Goal: Leave review/rating: Leave review/rating

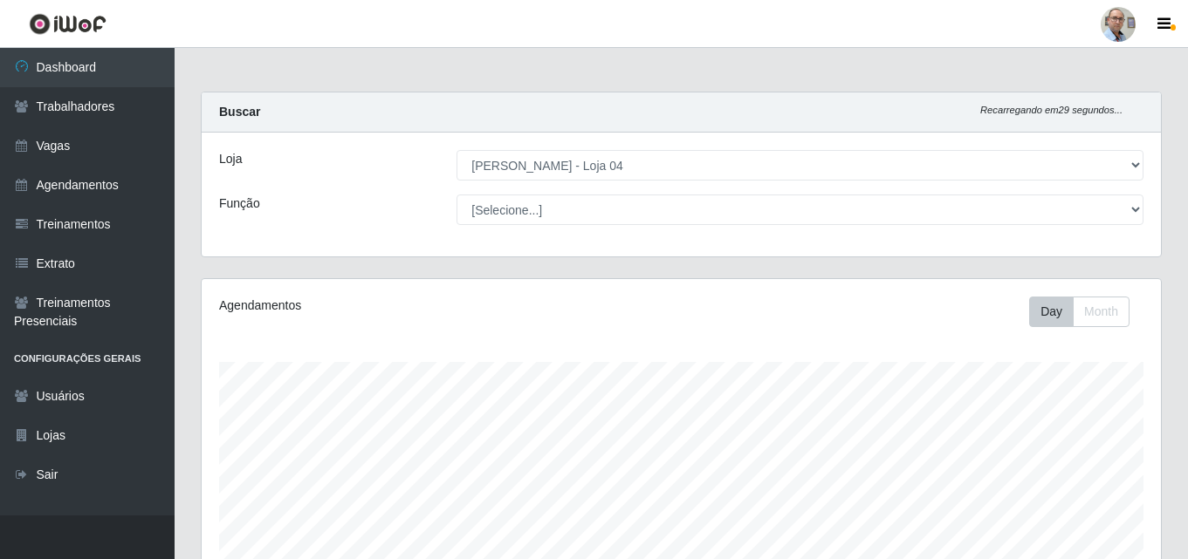
select select "251"
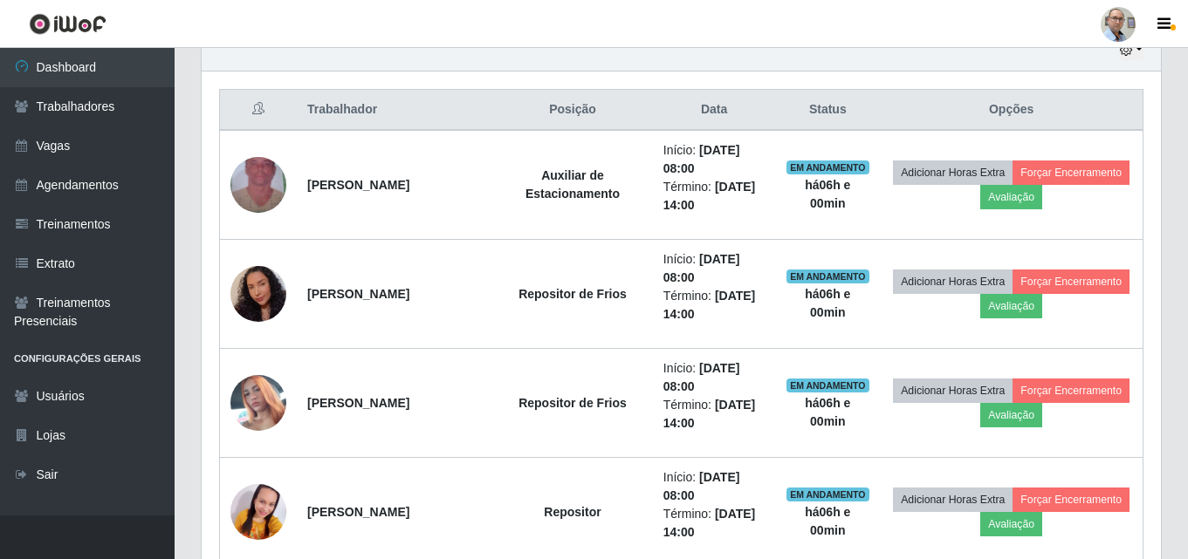
scroll to position [638, 0]
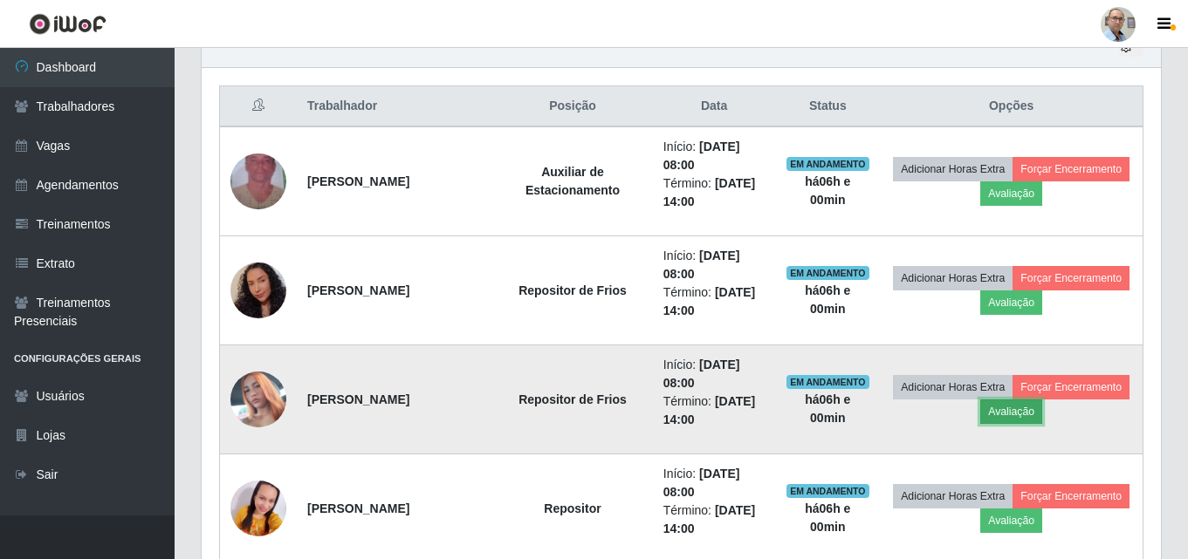
click at [1016, 408] on button "Avaliação" at bounding box center [1011, 412] width 62 height 24
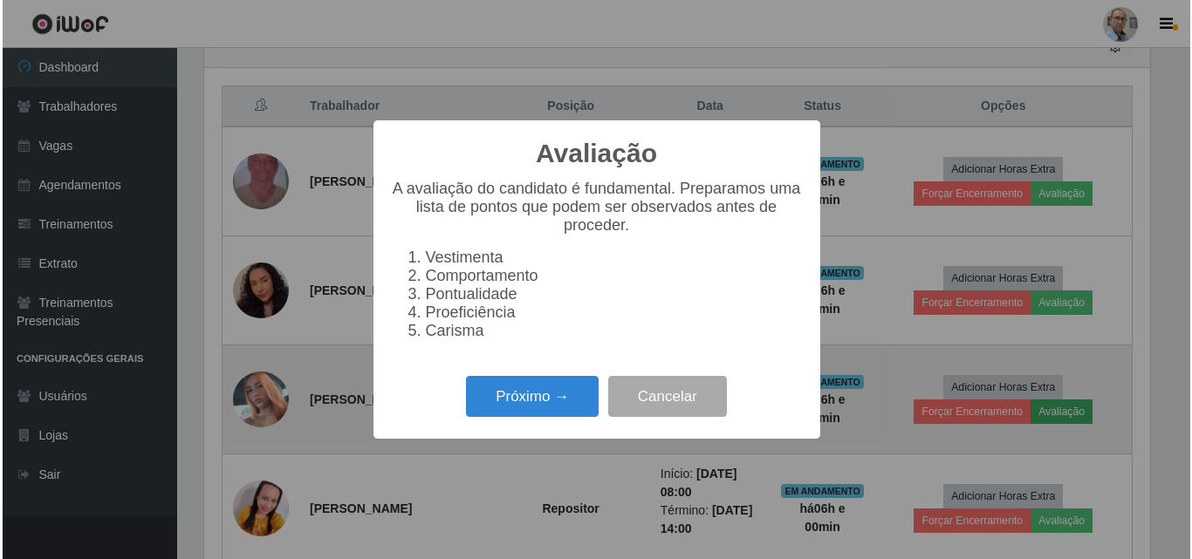
scroll to position [362, 950]
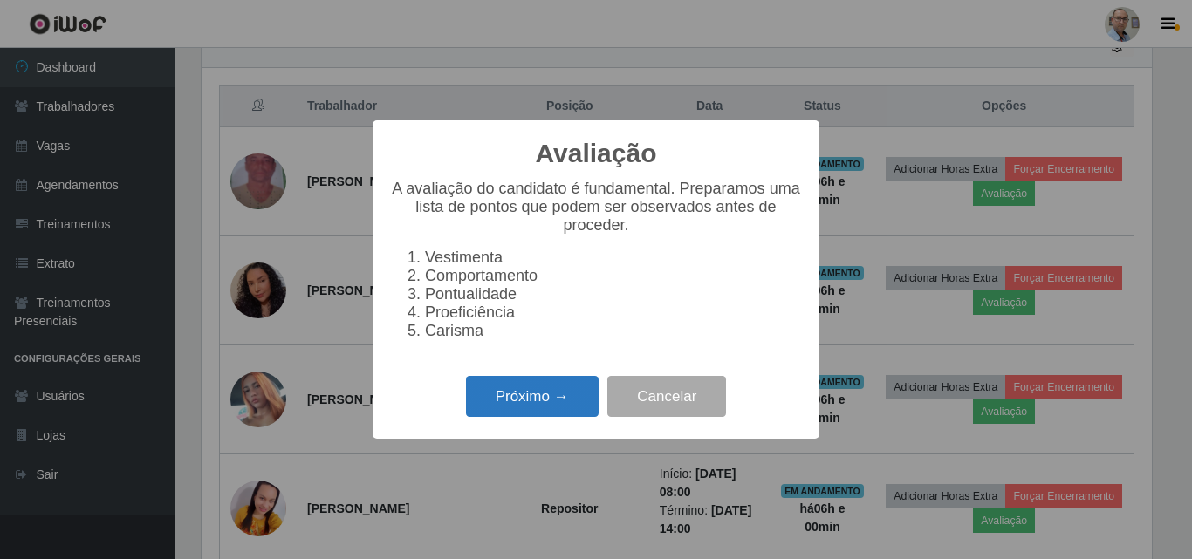
click at [564, 407] on button "Próximo →" at bounding box center [532, 396] width 133 height 41
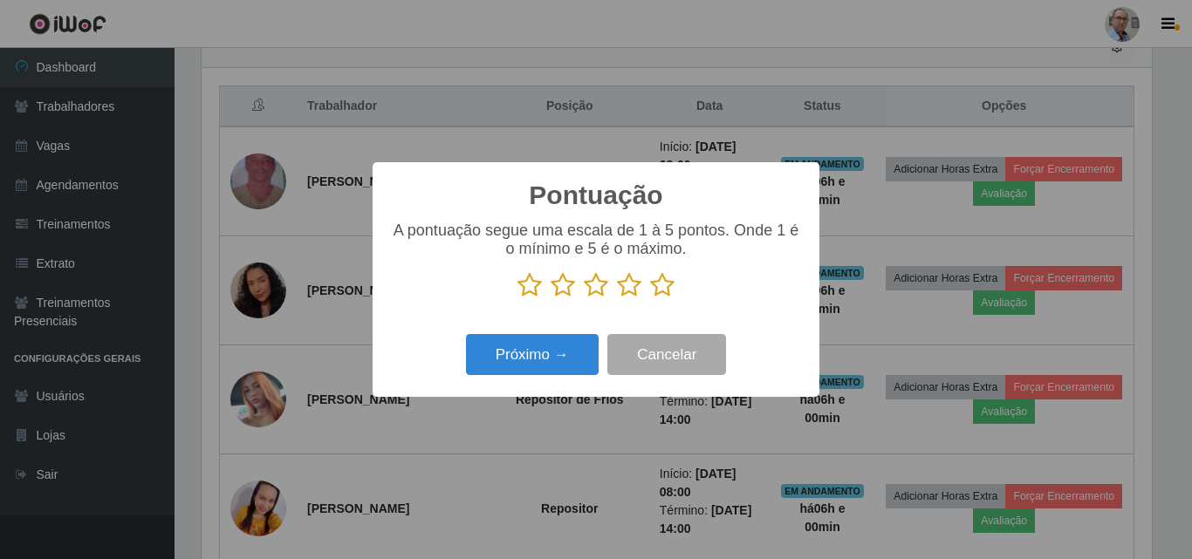
click at [658, 290] on icon at bounding box center [662, 285] width 24 height 26
click at [650, 298] on input "radio" at bounding box center [650, 298] width 0 height 0
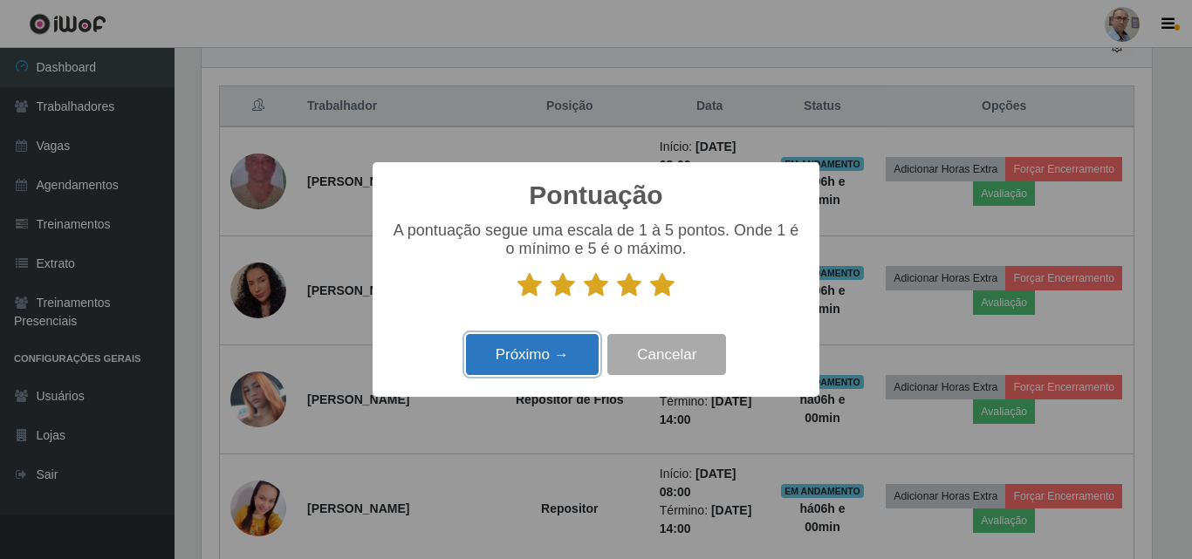
click at [557, 348] on button "Próximo →" at bounding box center [532, 354] width 133 height 41
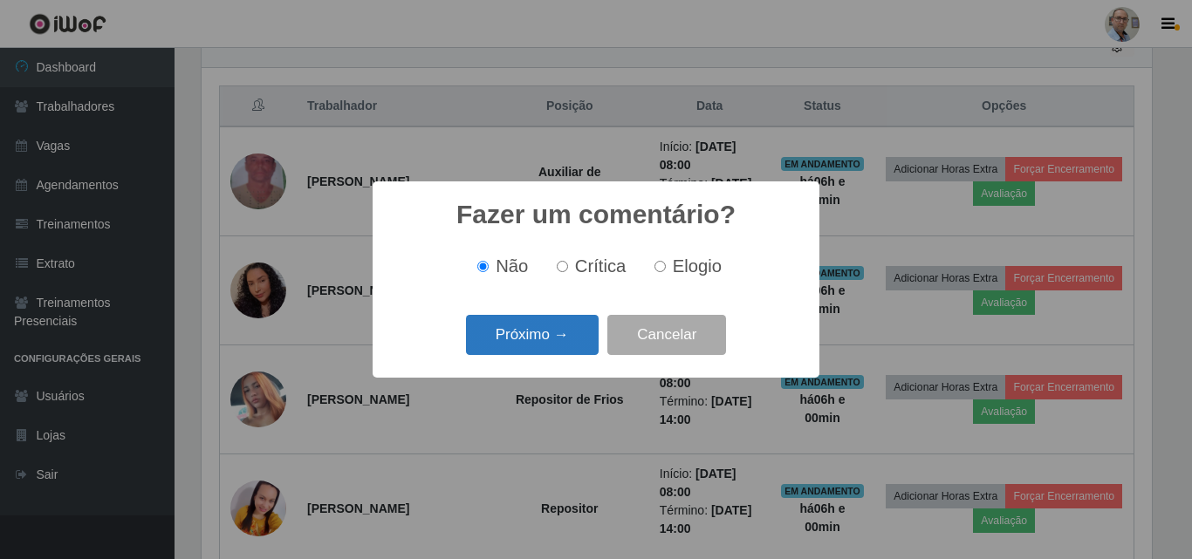
click at [558, 346] on button "Próximo →" at bounding box center [532, 335] width 133 height 41
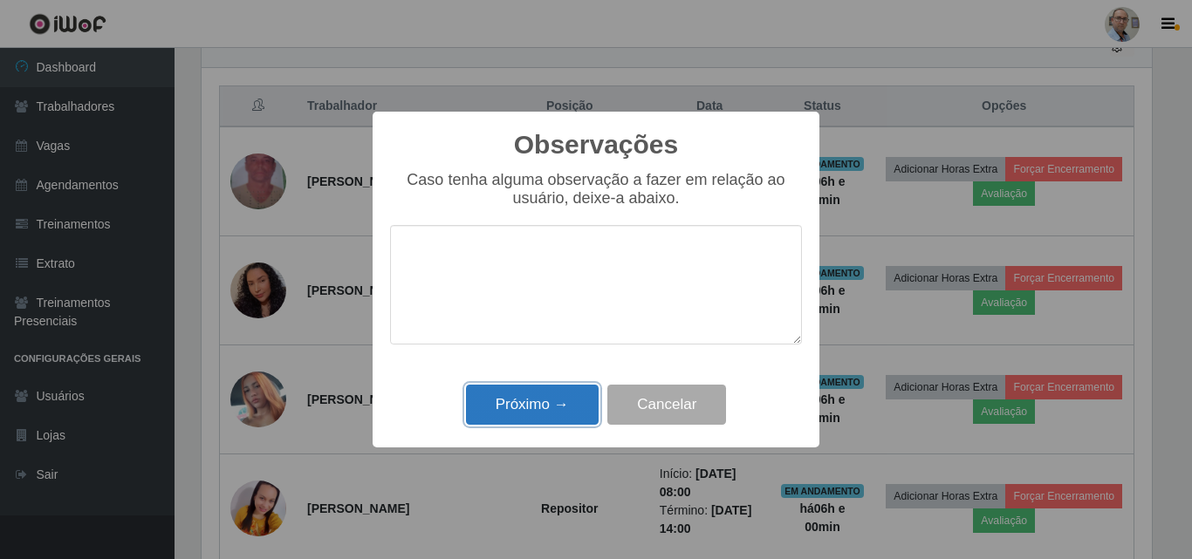
click at [560, 411] on button "Próximo →" at bounding box center [532, 405] width 133 height 41
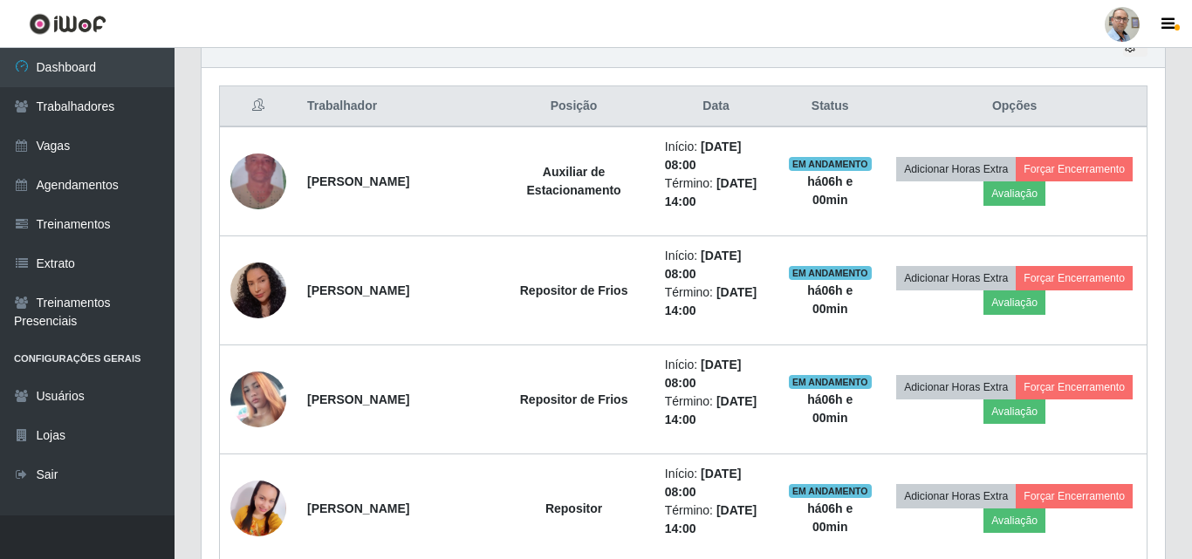
scroll to position [362, 959]
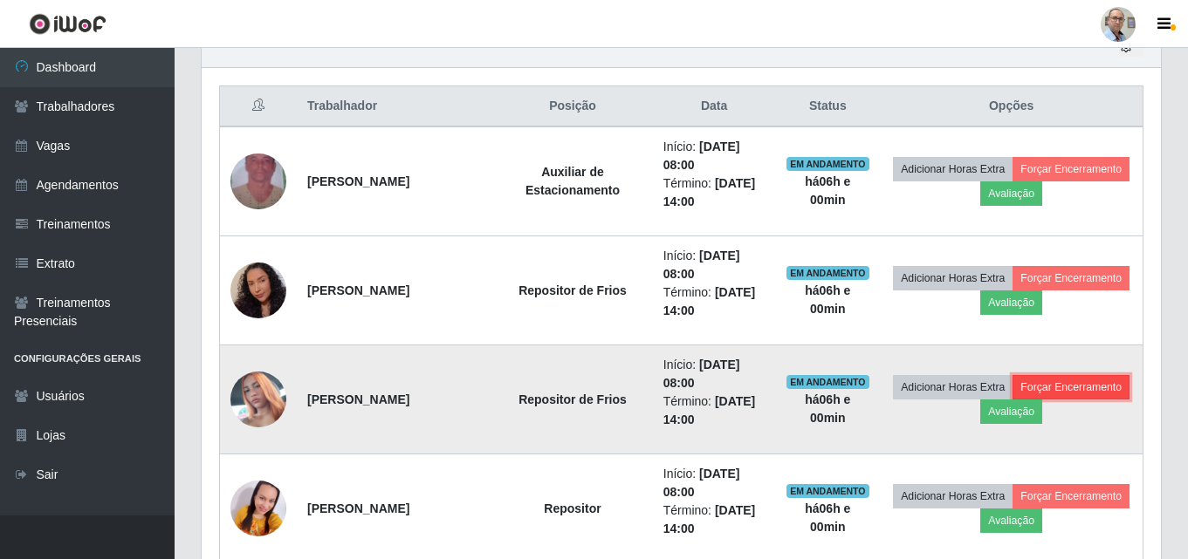
click at [1062, 389] on button "Forçar Encerramento" at bounding box center [1070, 387] width 117 height 24
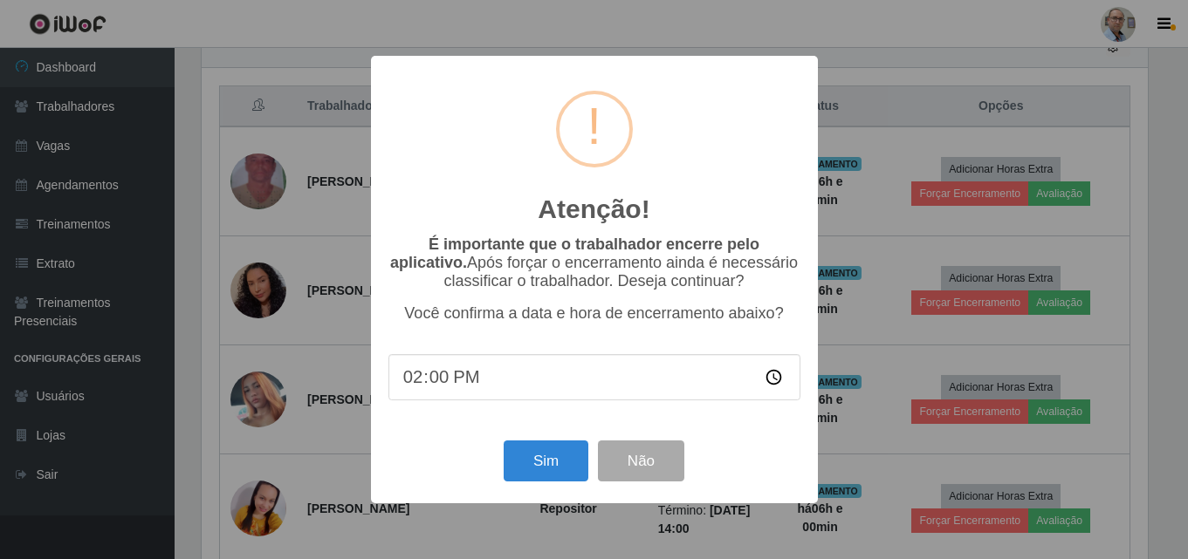
scroll to position [362, 950]
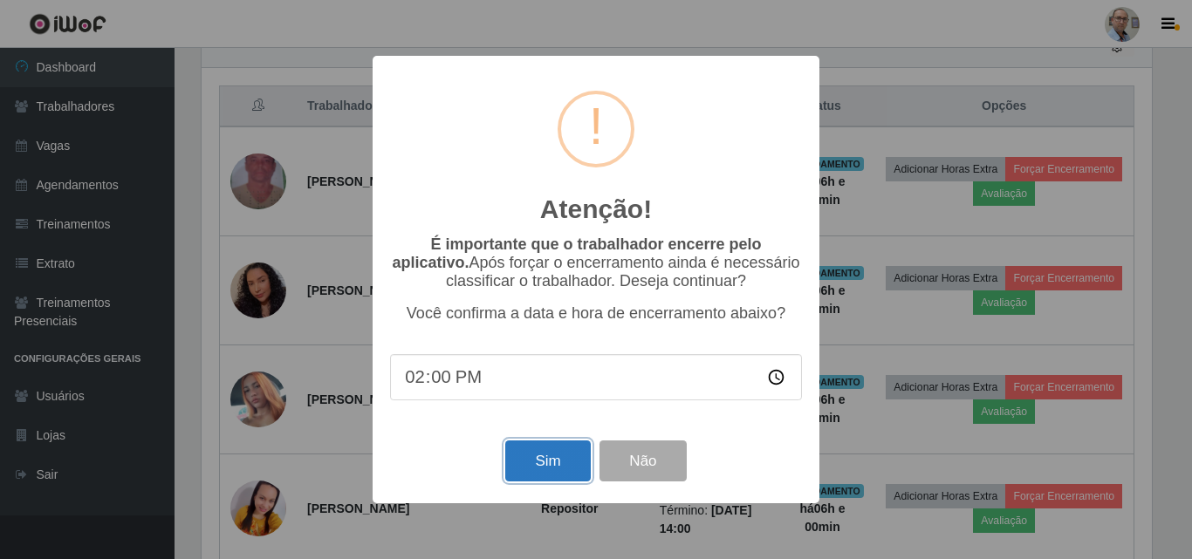
click at [551, 466] on button "Sim" at bounding box center [547, 461] width 85 height 41
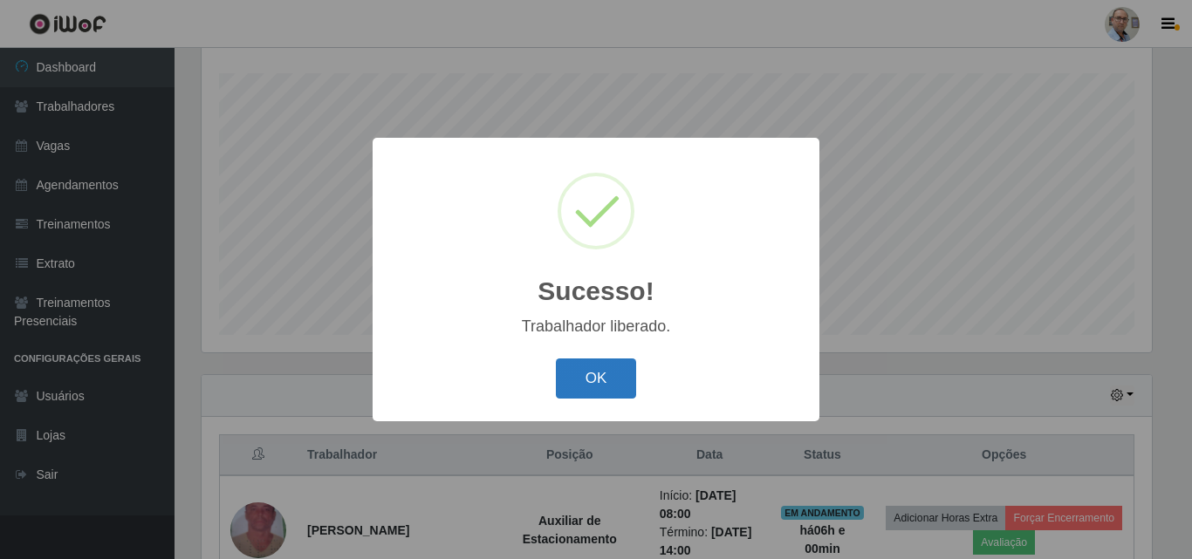
click at [575, 384] on button "OK" at bounding box center [596, 379] width 81 height 41
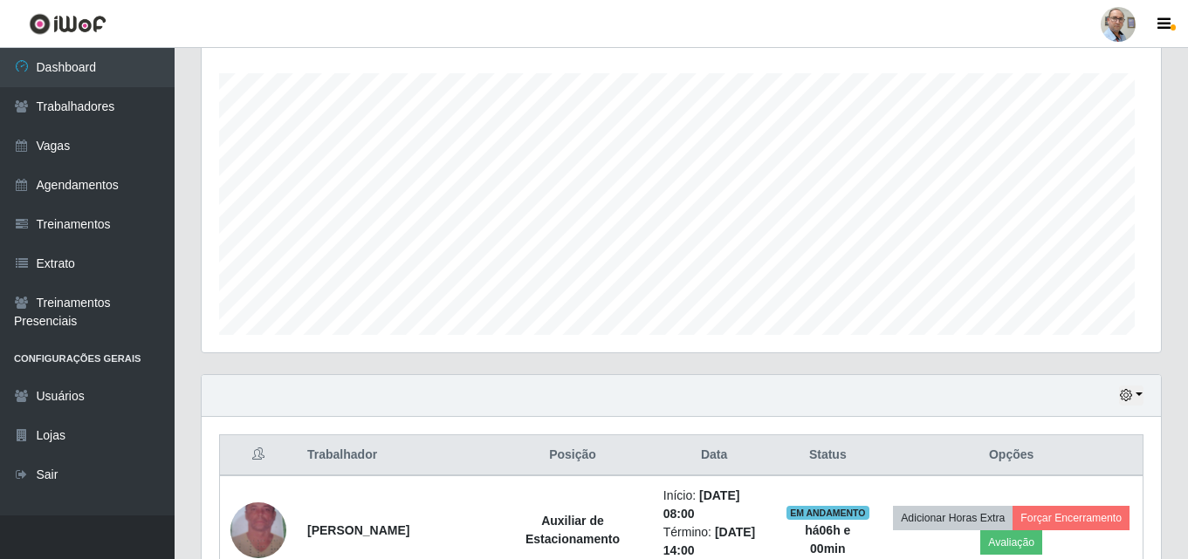
scroll to position [362, 959]
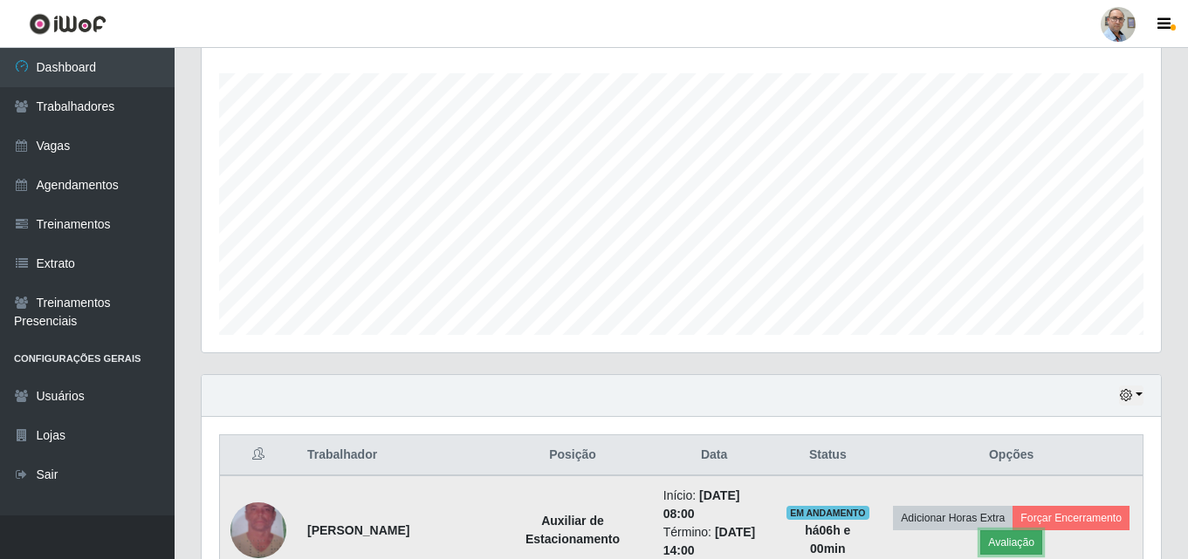
click at [1009, 539] on button "Avaliação" at bounding box center [1011, 542] width 62 height 24
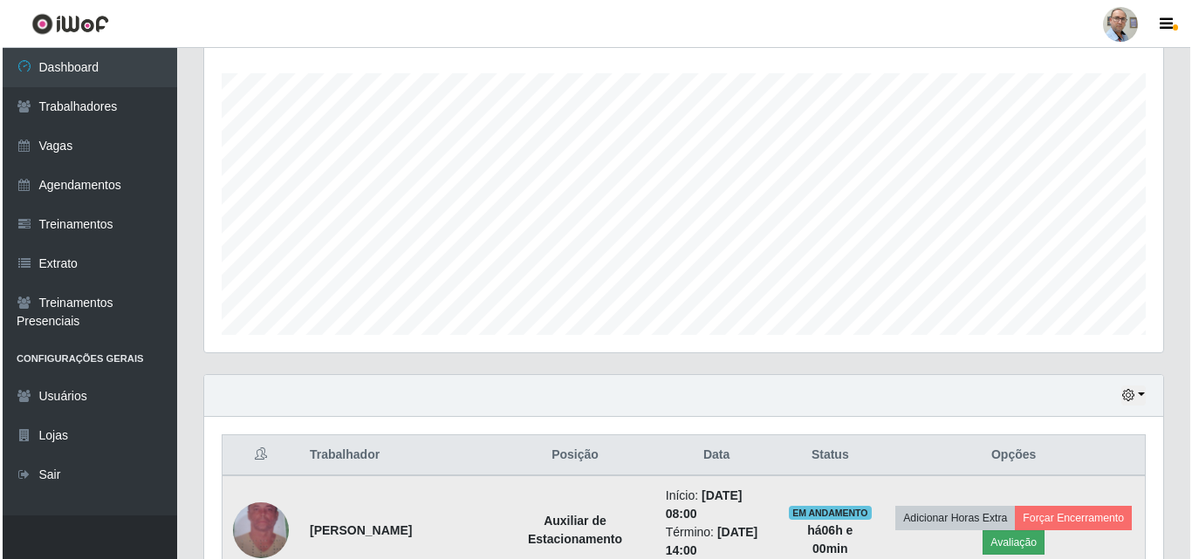
scroll to position [362, 950]
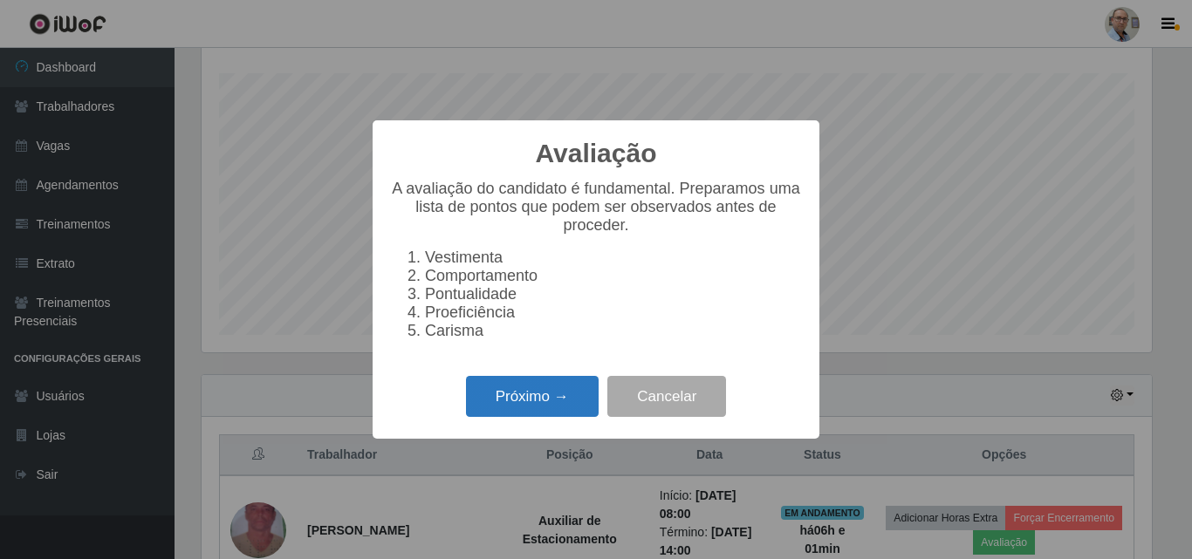
click at [508, 397] on button "Próximo →" at bounding box center [532, 396] width 133 height 41
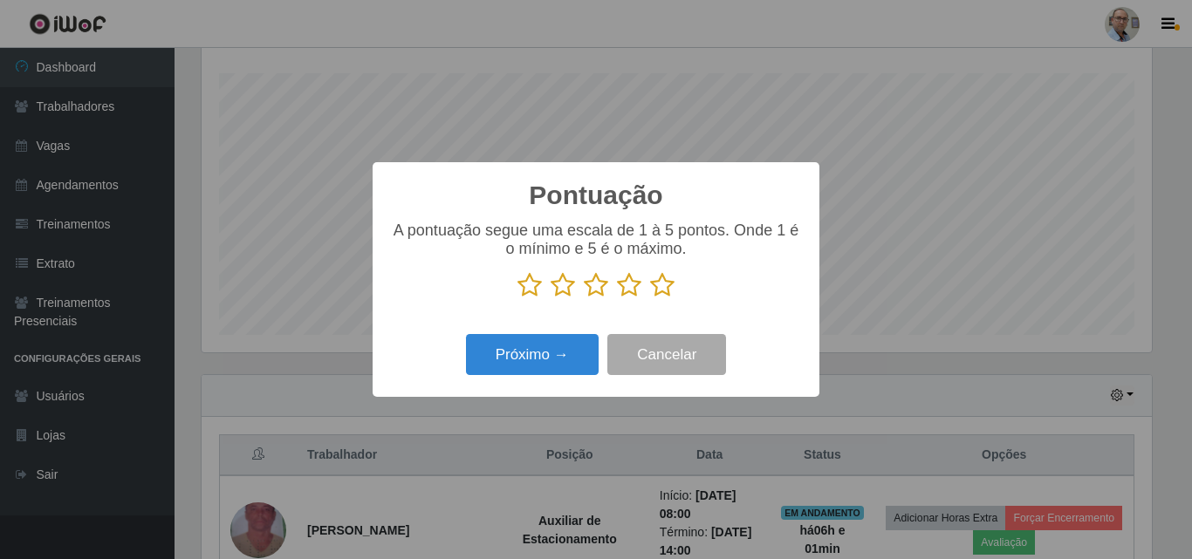
scroll to position [872162, 871574]
click at [668, 285] on icon at bounding box center [662, 285] width 24 height 26
click at [650, 298] on input "radio" at bounding box center [650, 298] width 0 height 0
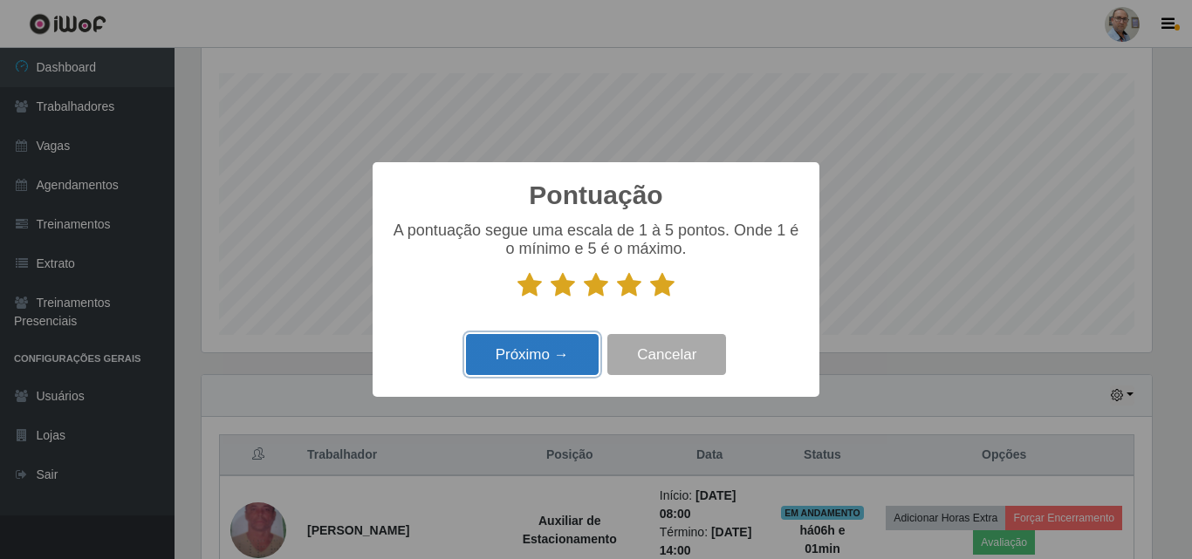
click at [574, 359] on button "Próximo →" at bounding box center [532, 354] width 133 height 41
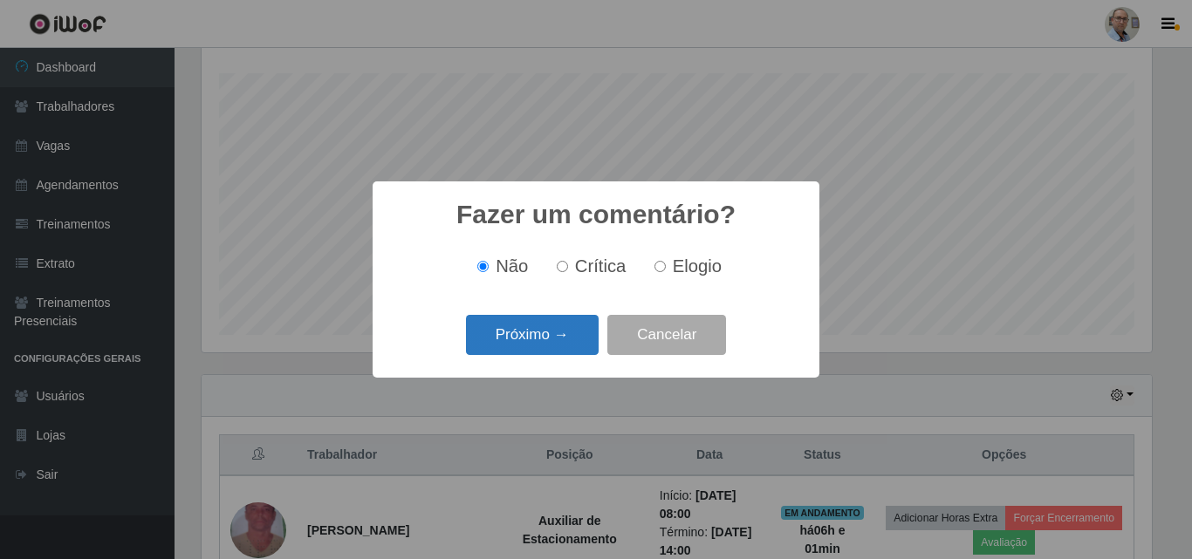
click at [567, 334] on button "Próximo →" at bounding box center [532, 335] width 133 height 41
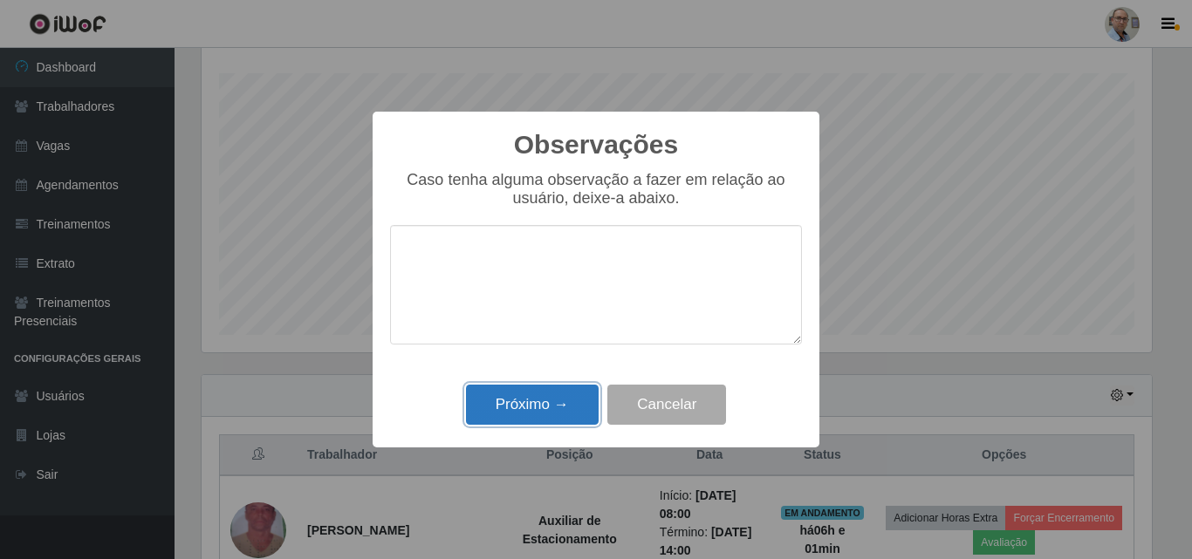
click at [545, 407] on button "Próximo →" at bounding box center [532, 405] width 133 height 41
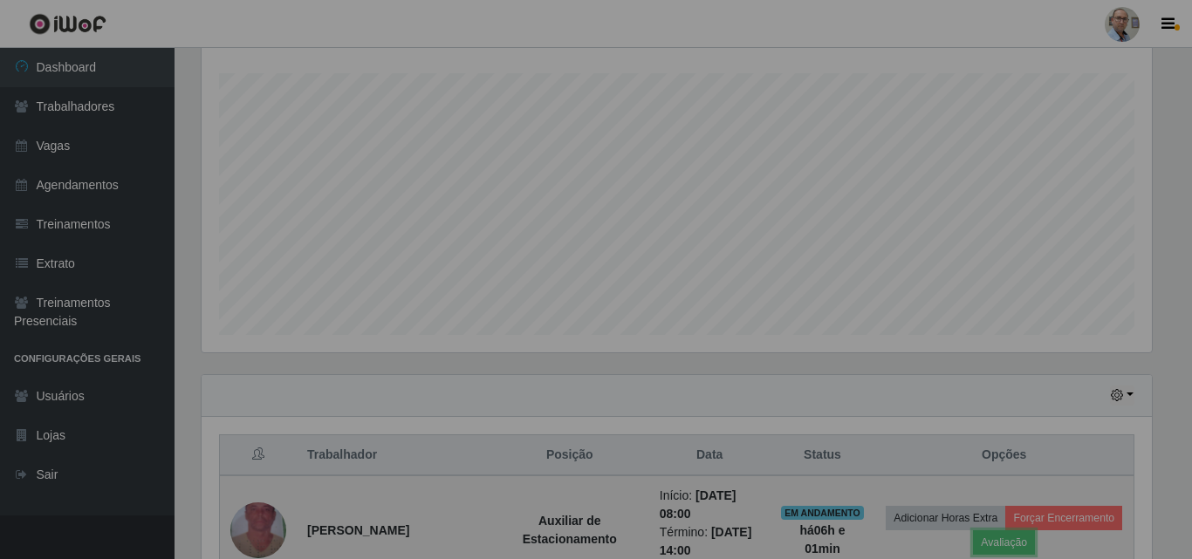
scroll to position [362, 959]
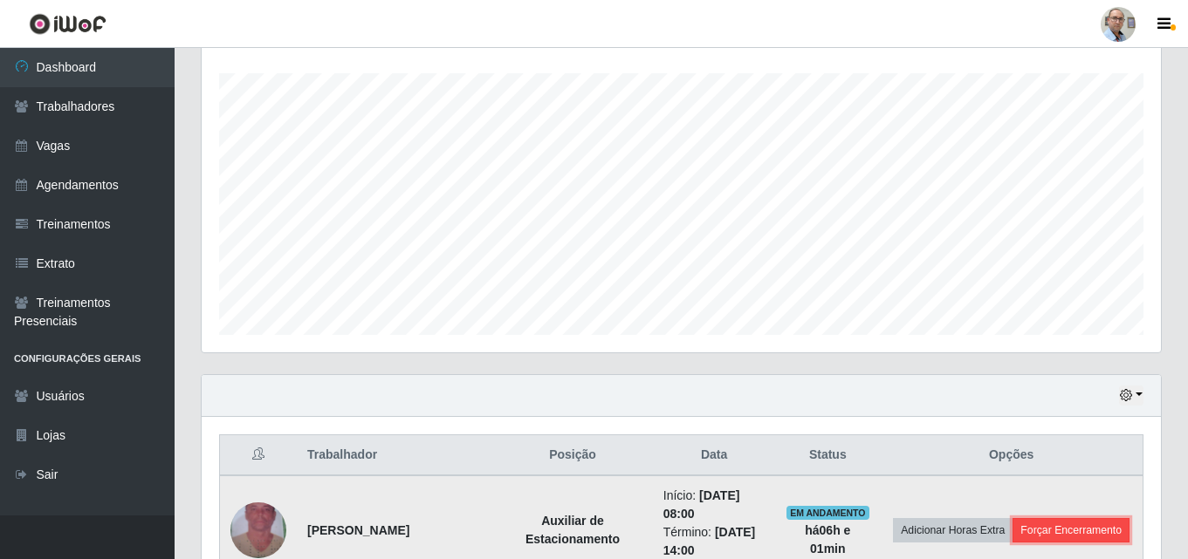
click at [1054, 527] on button "Forçar Encerramento" at bounding box center [1070, 530] width 117 height 24
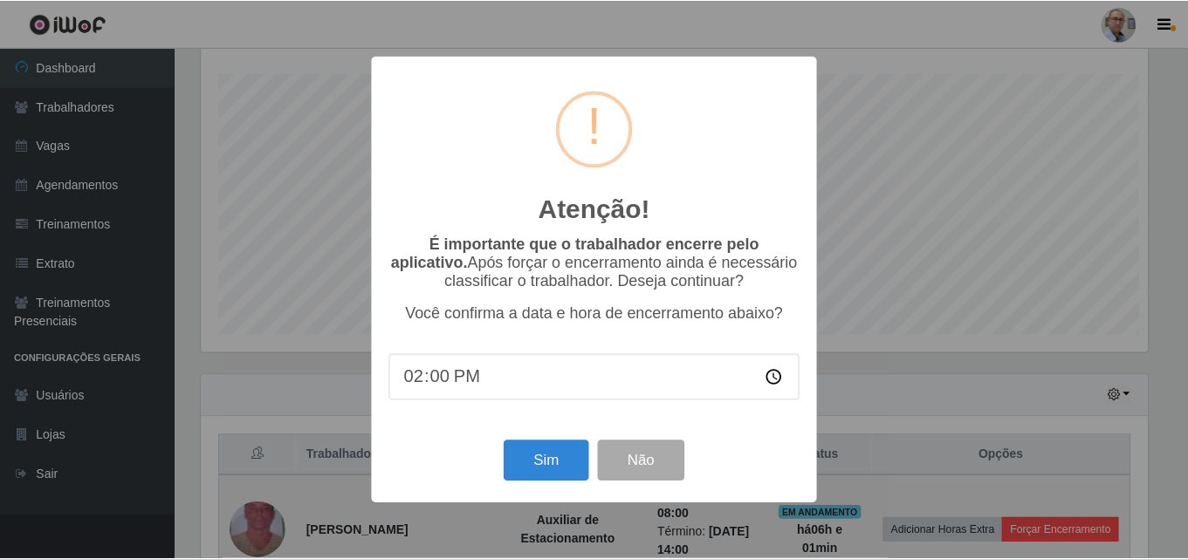
scroll to position [362, 950]
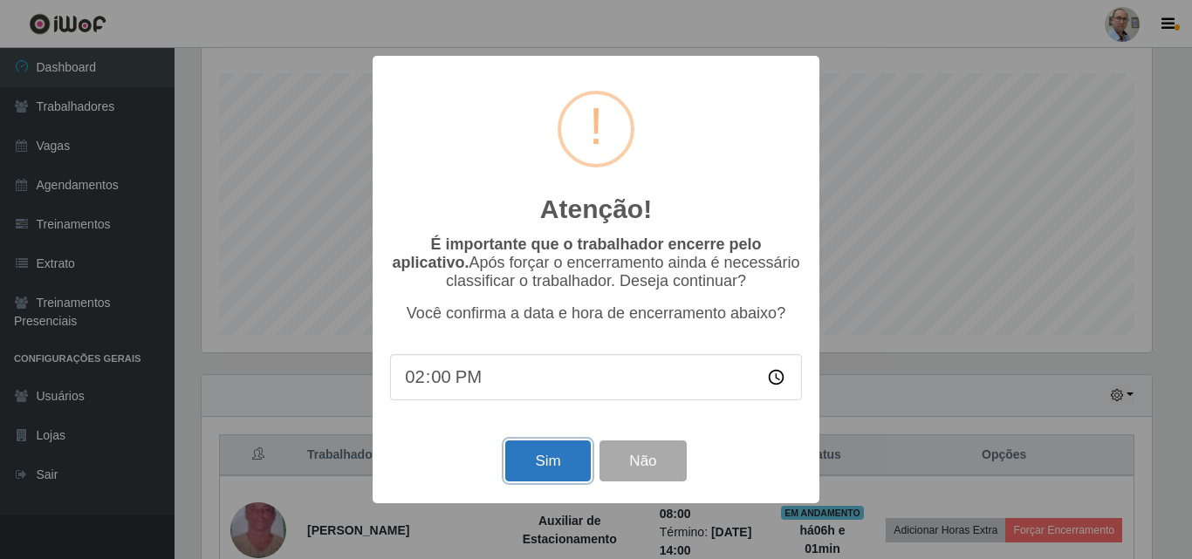
click at [545, 460] on button "Sim" at bounding box center [547, 461] width 85 height 41
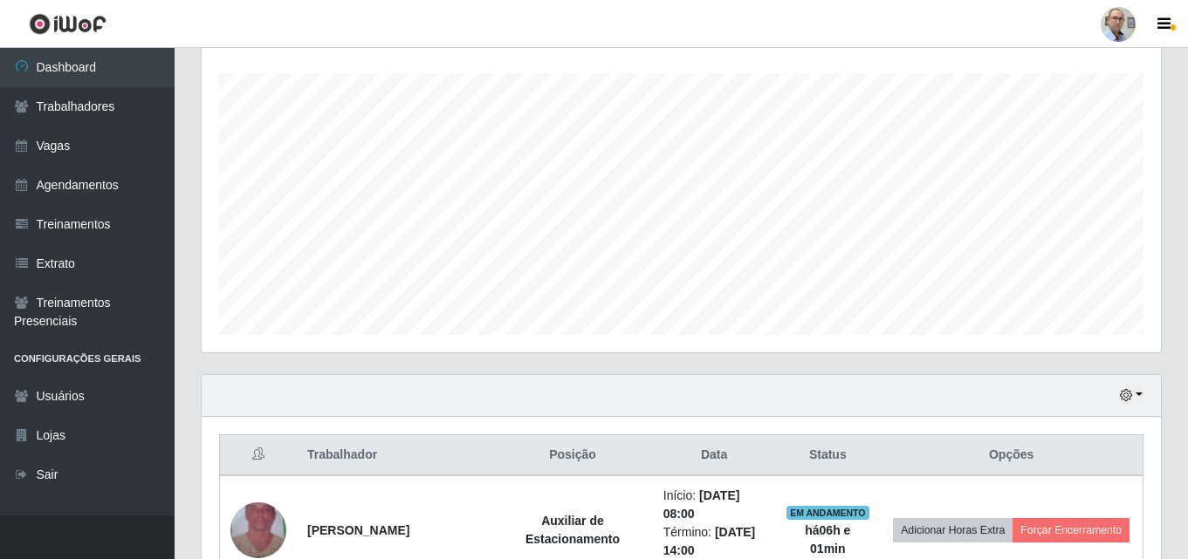
scroll to position [0, 0]
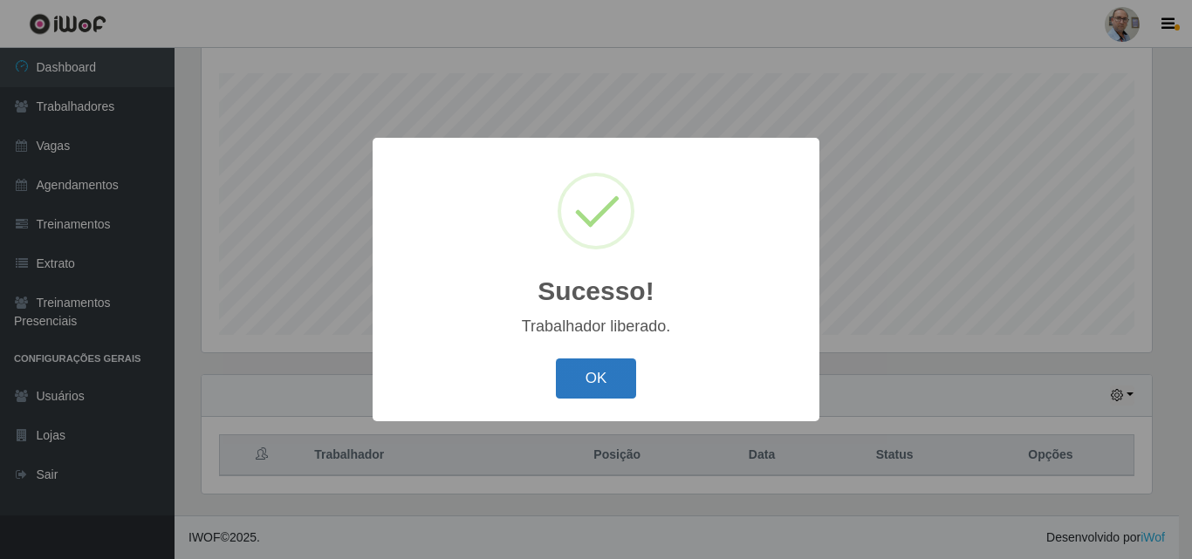
click at [580, 372] on button "OK" at bounding box center [596, 379] width 81 height 41
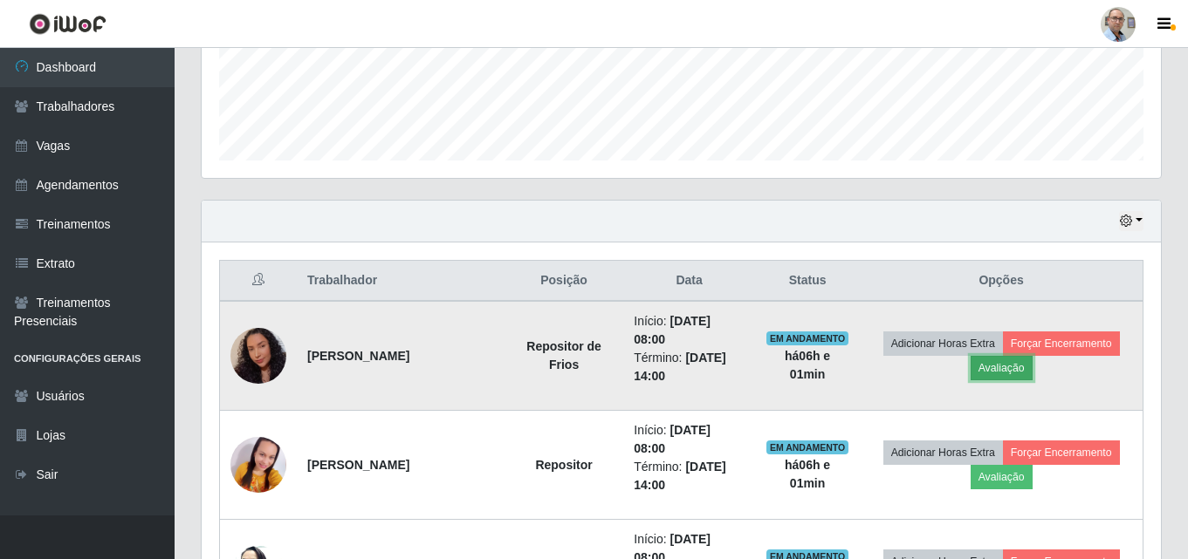
click at [1005, 366] on button "Avaliação" at bounding box center [1001, 368] width 62 height 24
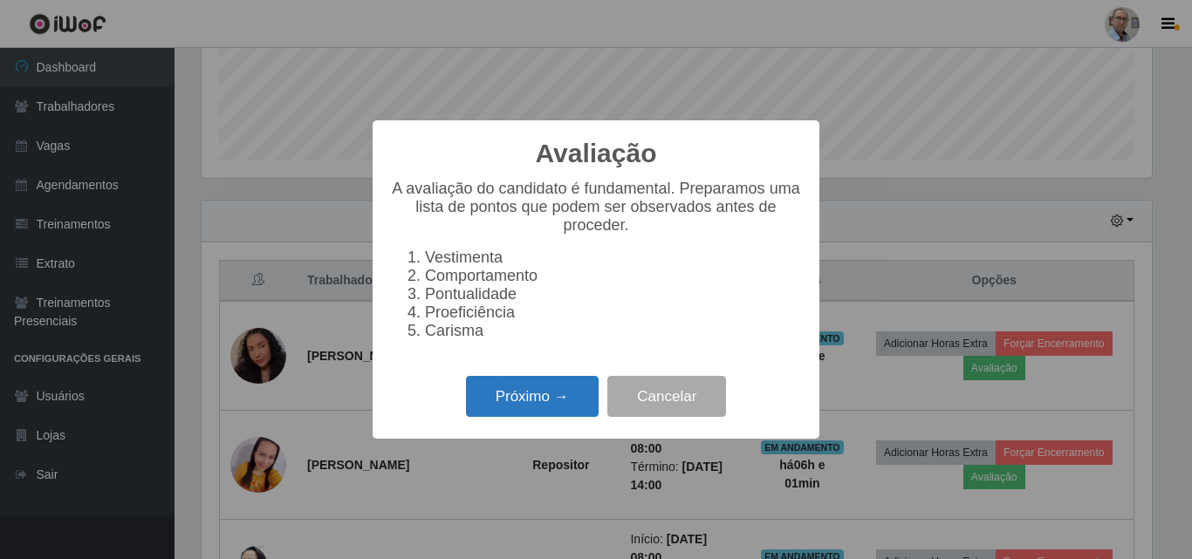
click at [546, 407] on button "Próximo →" at bounding box center [532, 396] width 133 height 41
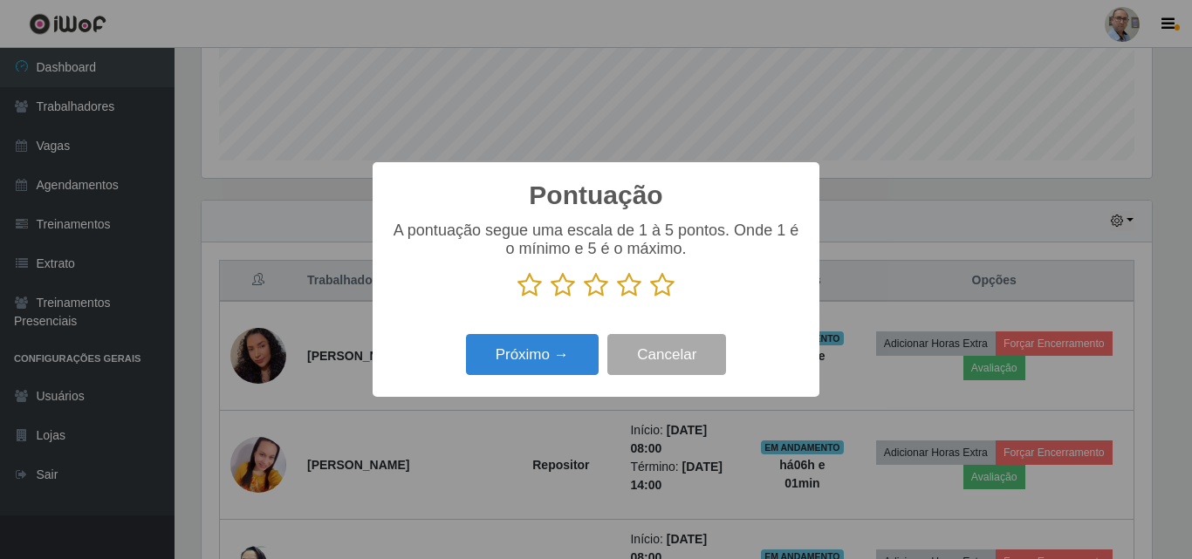
click at [668, 288] on icon at bounding box center [662, 285] width 24 height 26
click at [650, 298] on input "radio" at bounding box center [650, 298] width 0 height 0
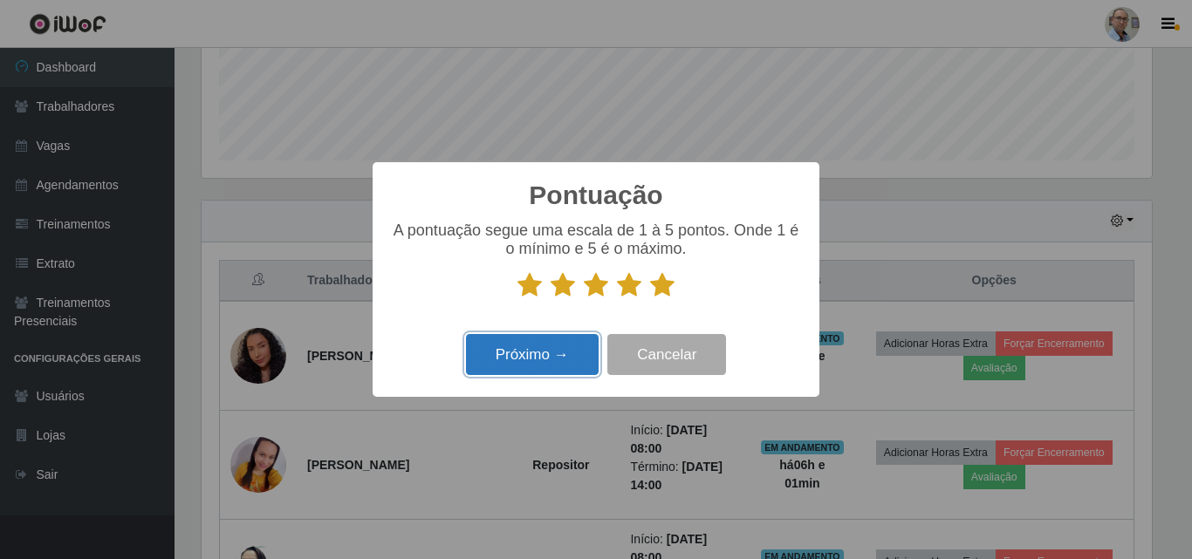
click at [558, 358] on button "Próximo →" at bounding box center [532, 354] width 133 height 41
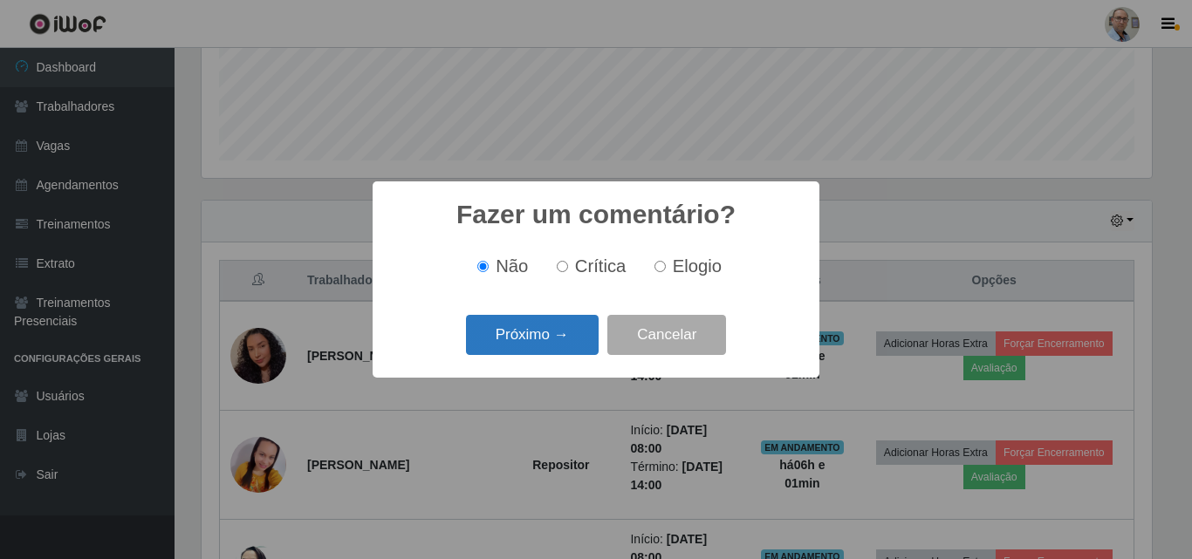
click at [560, 343] on button "Próximo →" at bounding box center [532, 335] width 133 height 41
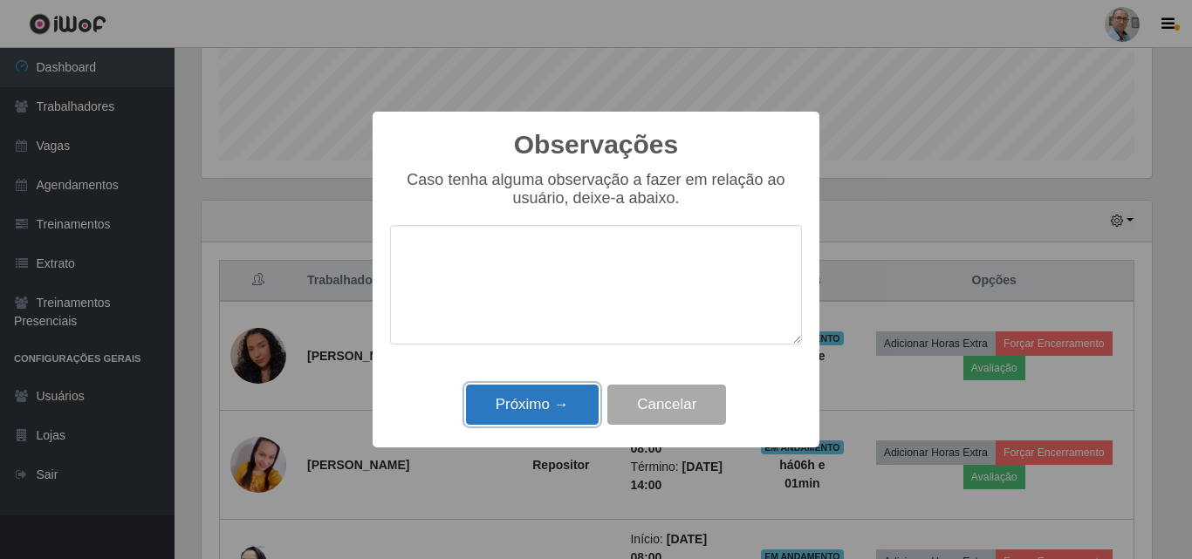
click at [572, 403] on button "Próximo →" at bounding box center [532, 405] width 133 height 41
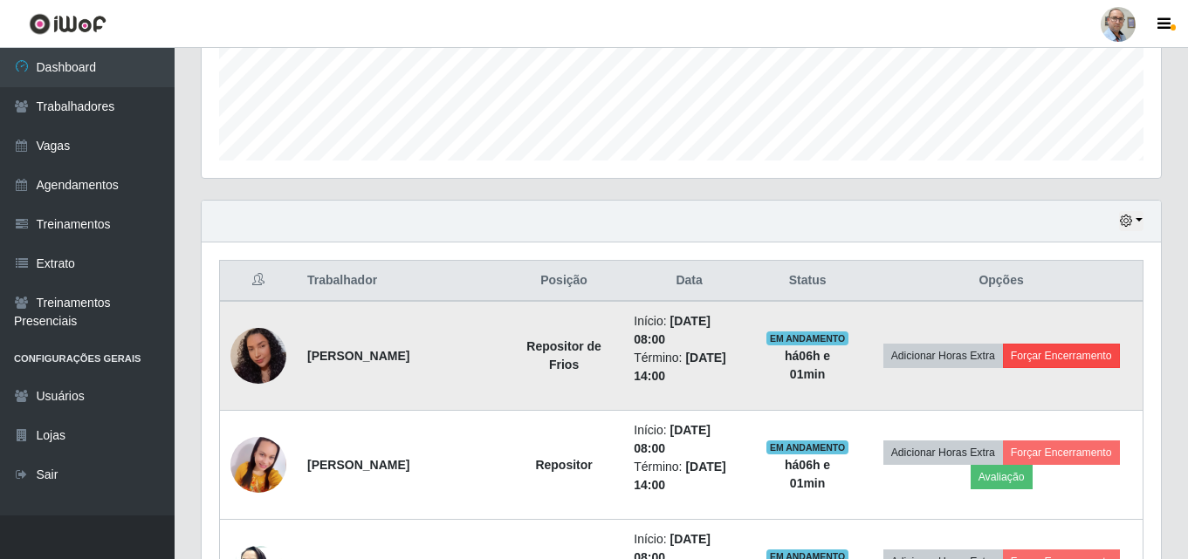
click at [1079, 341] on td "Adicionar Horas Extra Forçar Encerramento" at bounding box center [1000, 356] width 283 height 110
click at [1068, 354] on button "Forçar Encerramento" at bounding box center [1061, 356] width 117 height 24
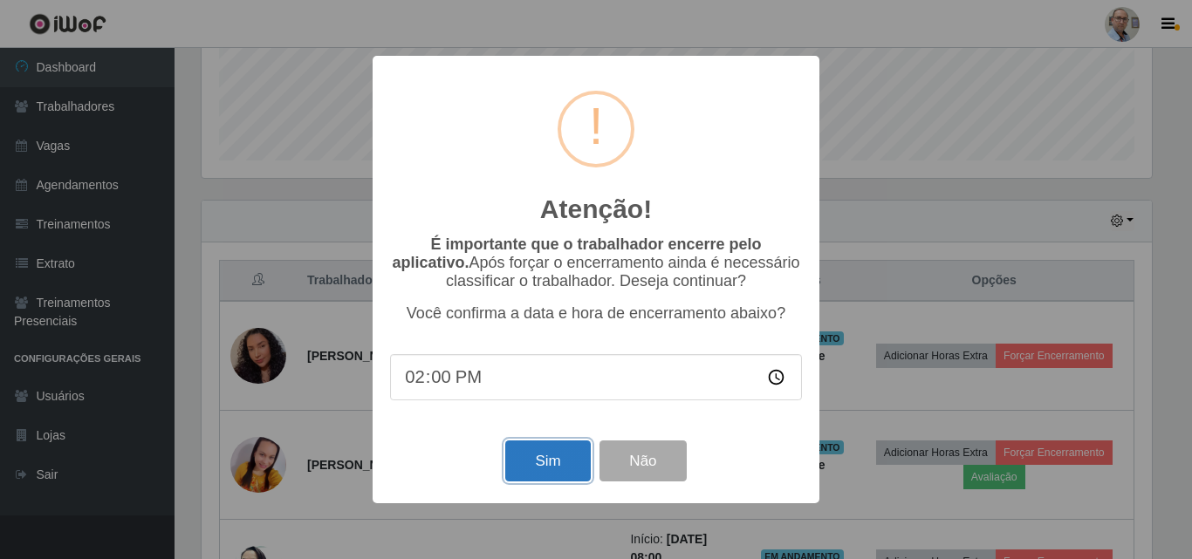
click at [545, 454] on button "Sim" at bounding box center [547, 461] width 85 height 41
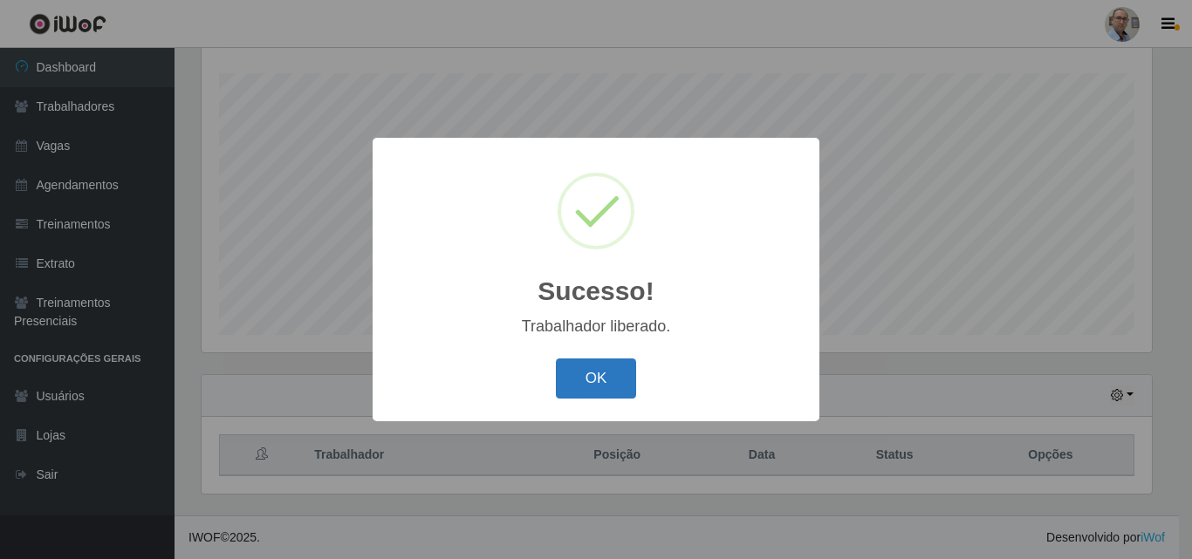
click at [568, 365] on button "OK" at bounding box center [596, 379] width 81 height 41
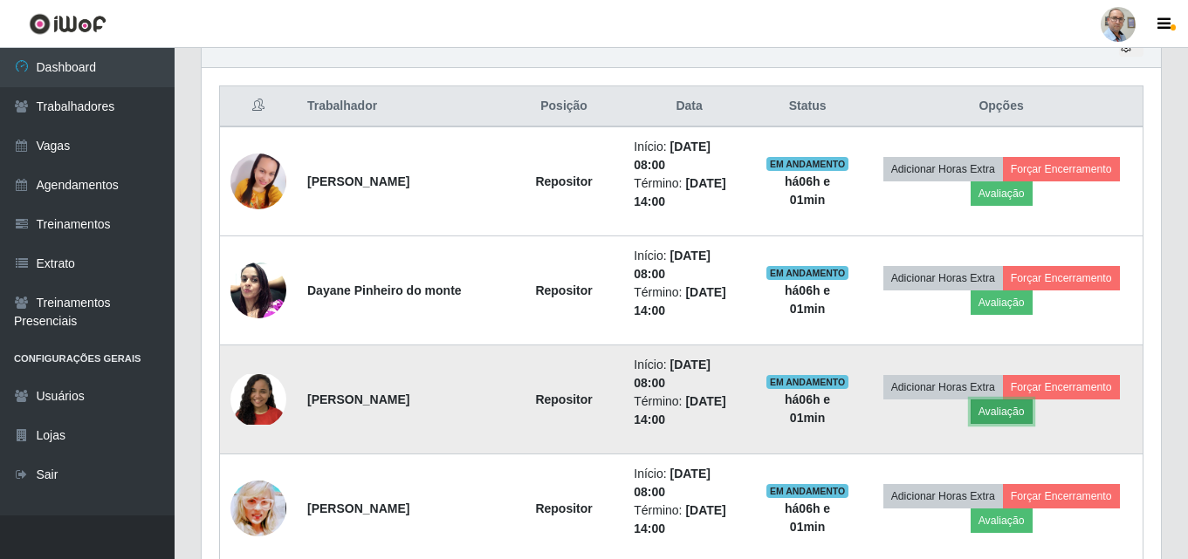
click at [1016, 410] on button "Avaliação" at bounding box center [1001, 412] width 62 height 24
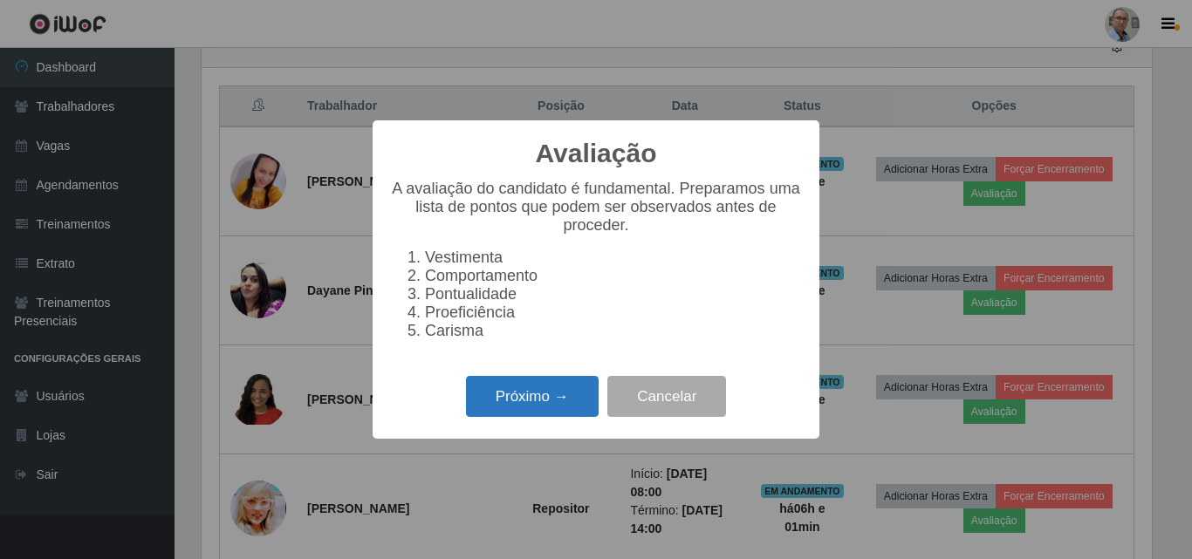
click at [549, 397] on button "Próximo →" at bounding box center [532, 396] width 133 height 41
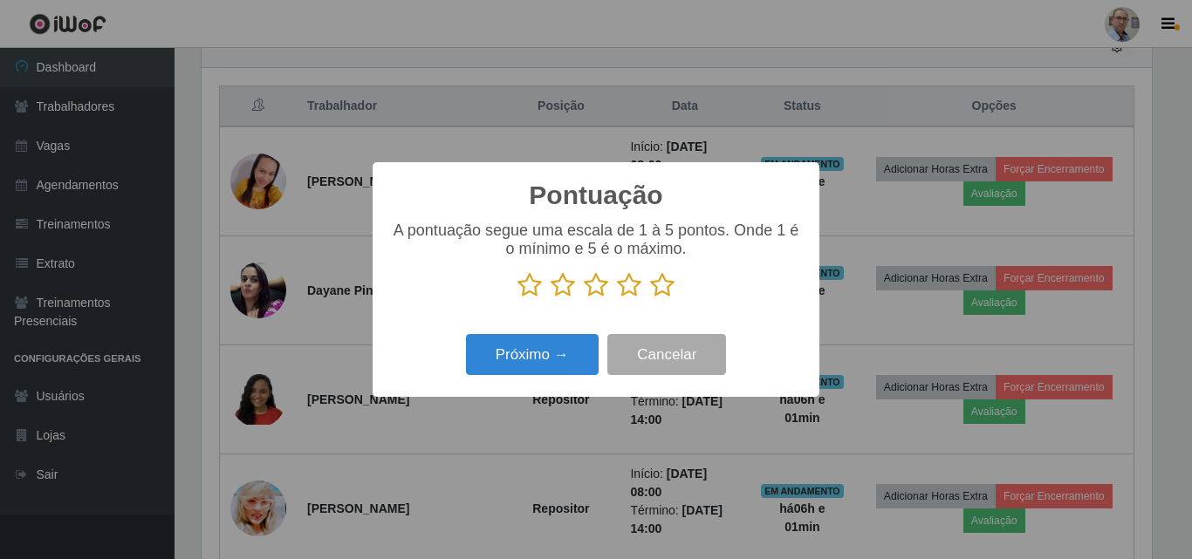
click at [667, 288] on icon at bounding box center [662, 285] width 24 height 26
click at [650, 298] on input "radio" at bounding box center [650, 298] width 0 height 0
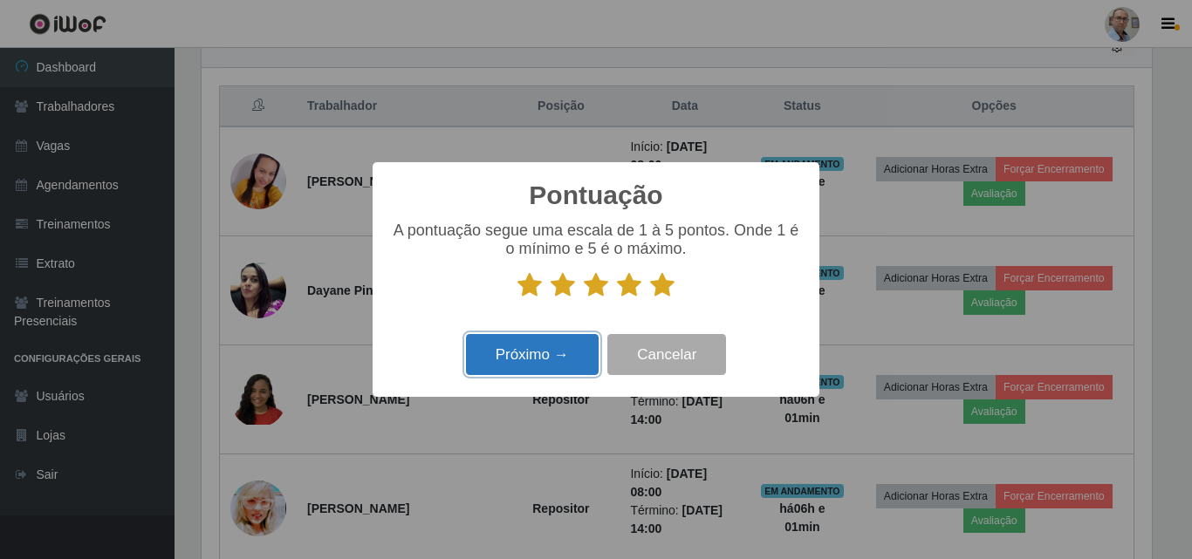
click at [566, 362] on button "Próximo →" at bounding box center [532, 354] width 133 height 41
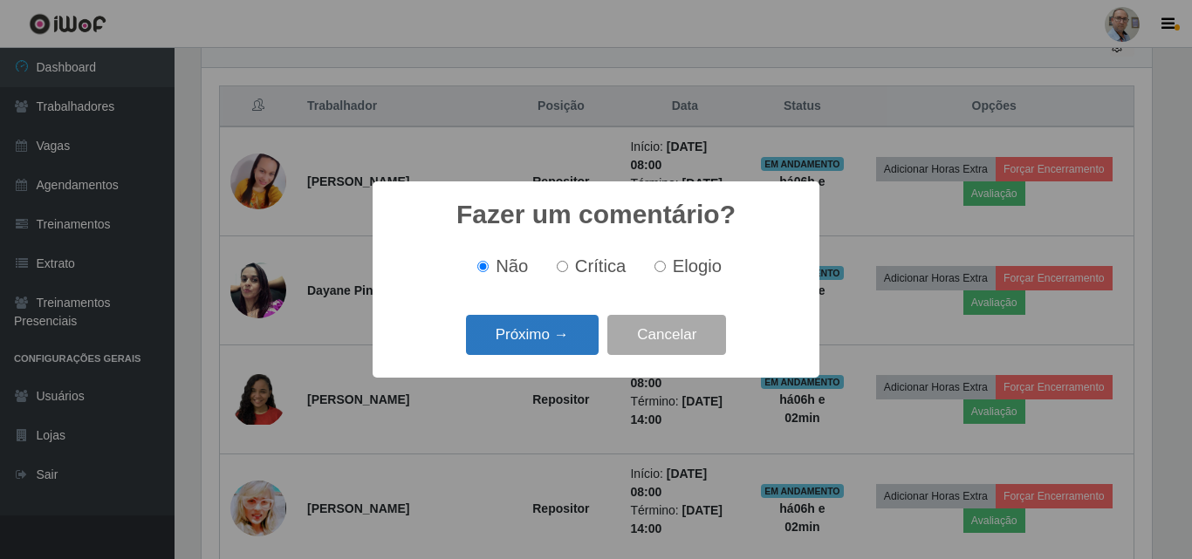
click at [568, 343] on button "Próximo →" at bounding box center [532, 335] width 133 height 41
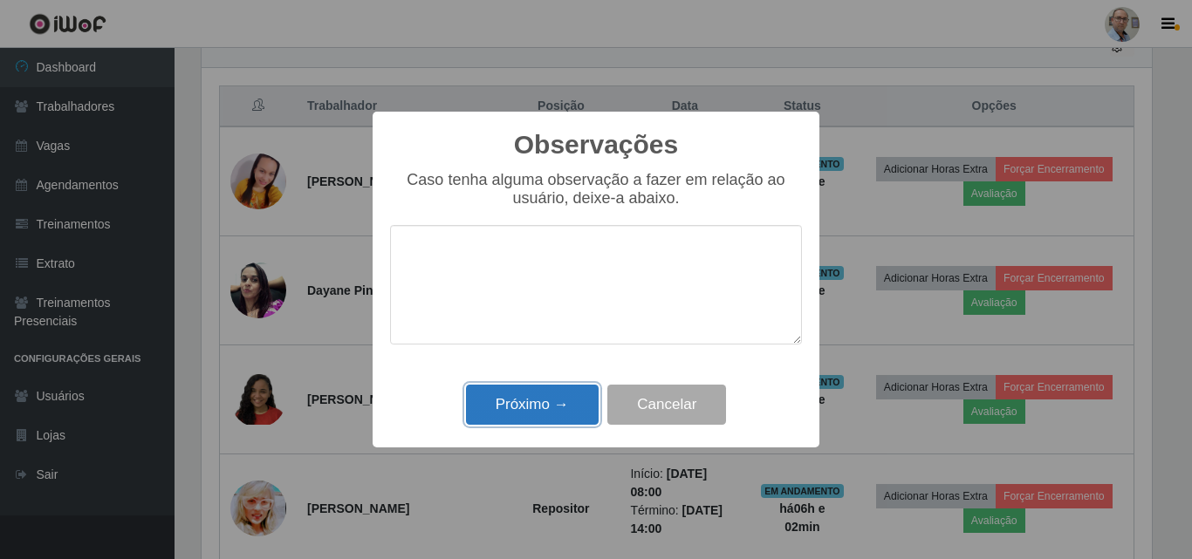
click at [560, 394] on button "Próximo →" at bounding box center [532, 405] width 133 height 41
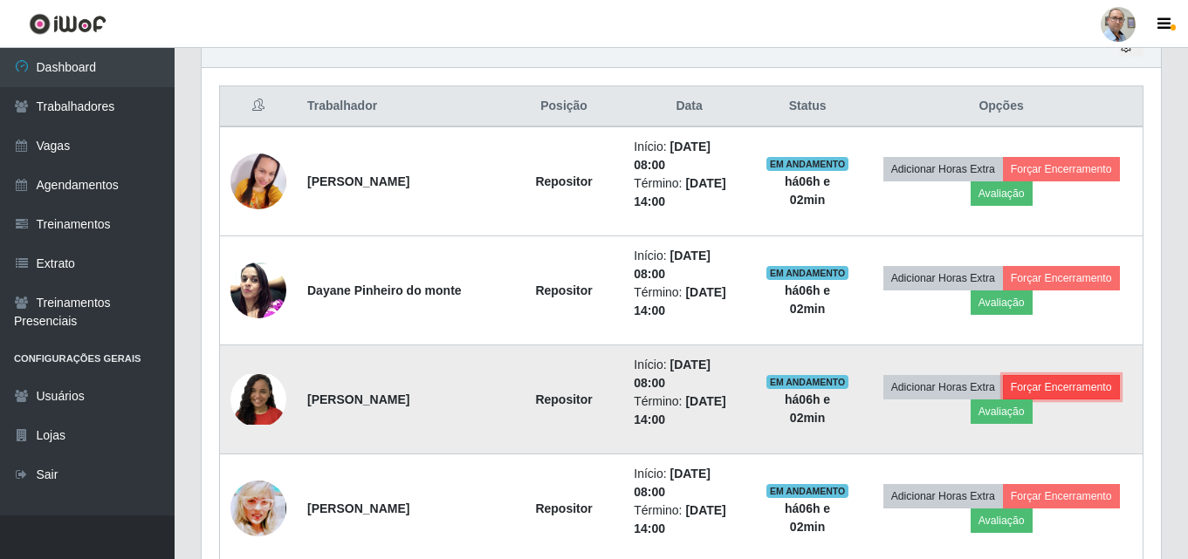
click at [1064, 385] on button "Forçar Encerramento" at bounding box center [1061, 387] width 117 height 24
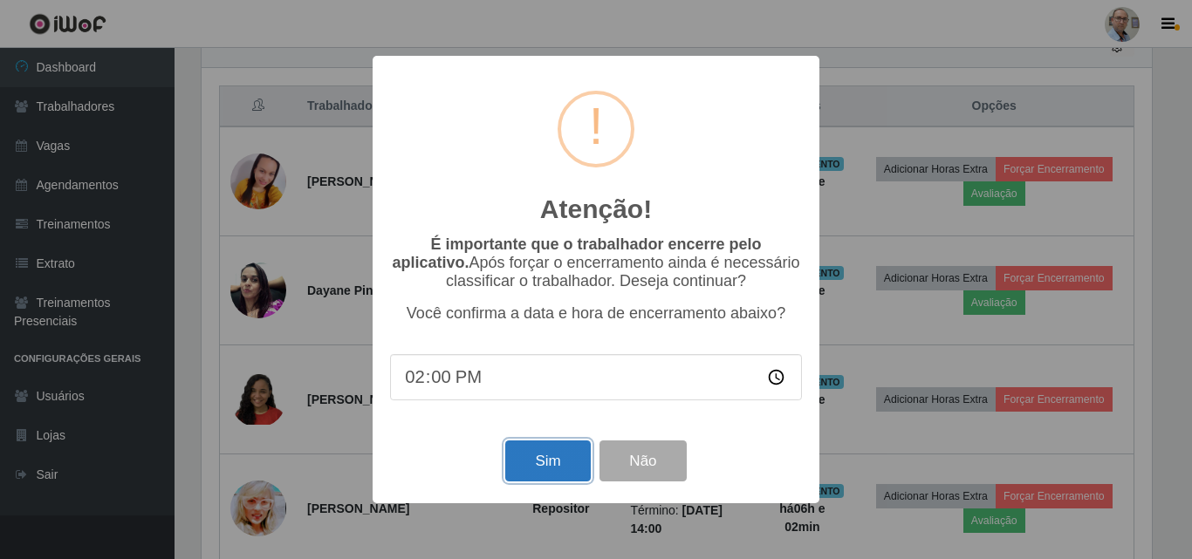
click at [539, 458] on button "Sim" at bounding box center [547, 461] width 85 height 41
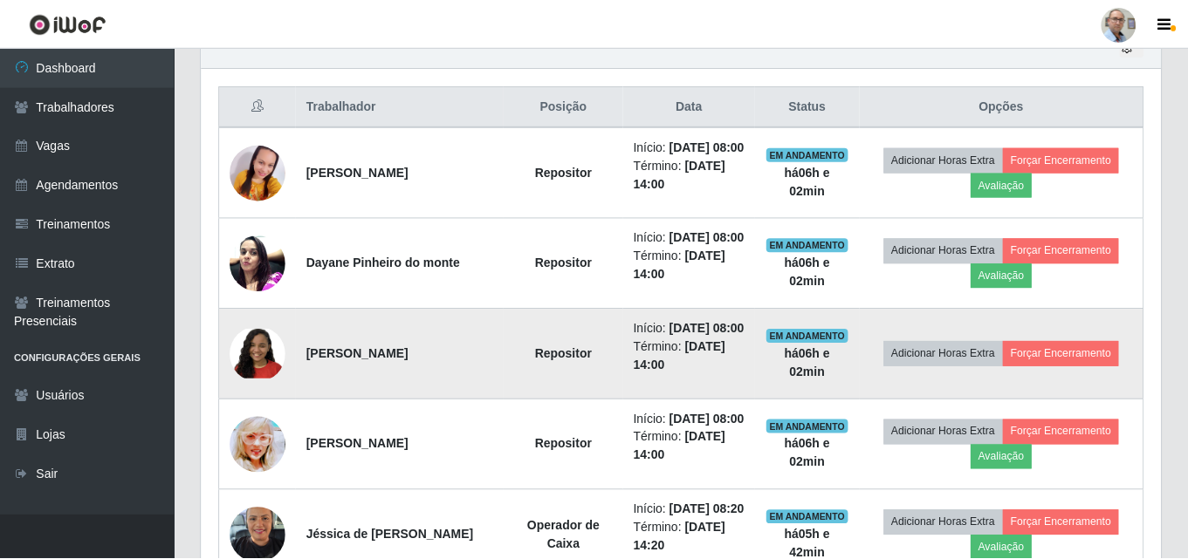
scroll to position [872162, 871565]
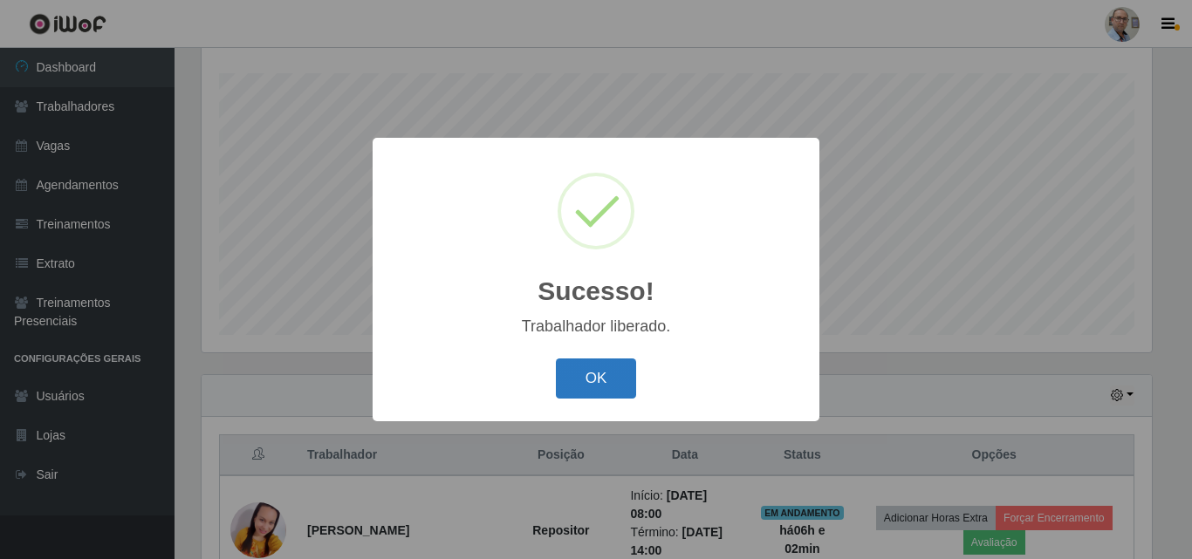
click at [579, 367] on button "OK" at bounding box center [596, 379] width 81 height 41
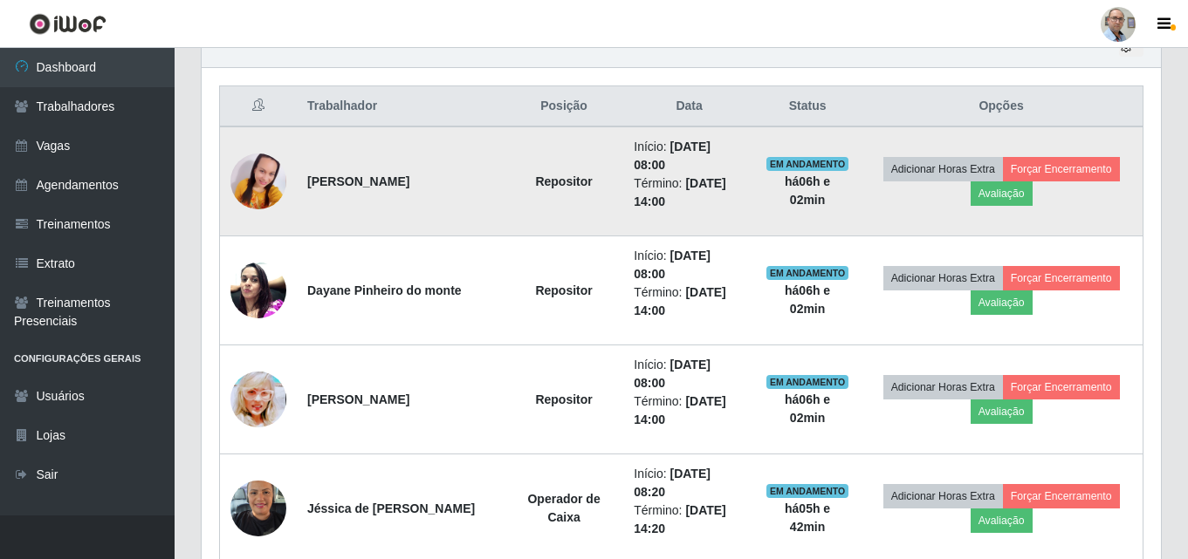
click at [266, 191] on img at bounding box center [258, 181] width 56 height 118
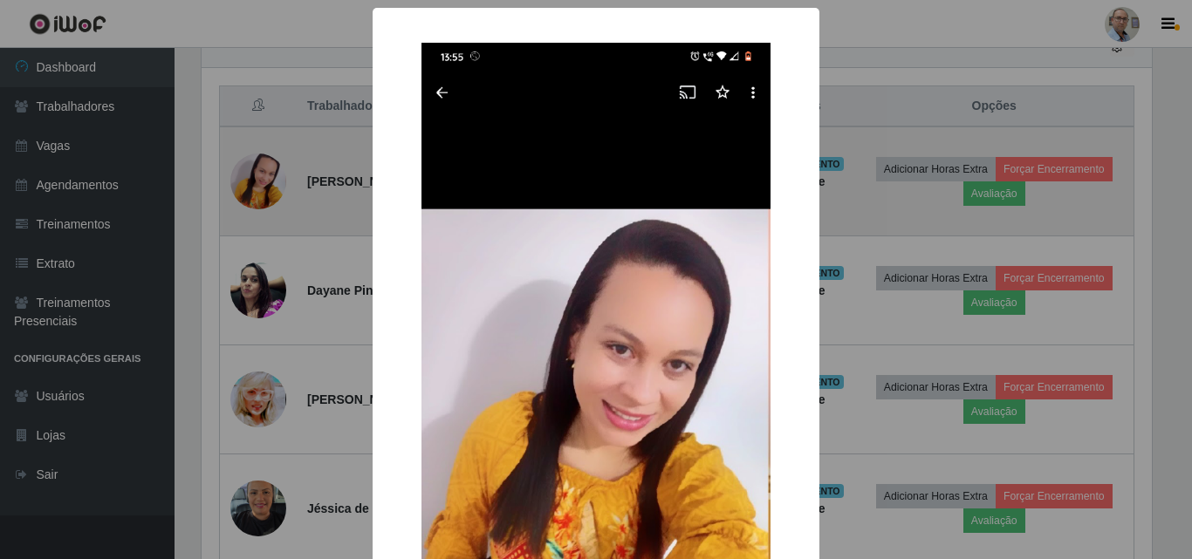
click at [266, 191] on div "× OK Cancel" at bounding box center [596, 279] width 1192 height 559
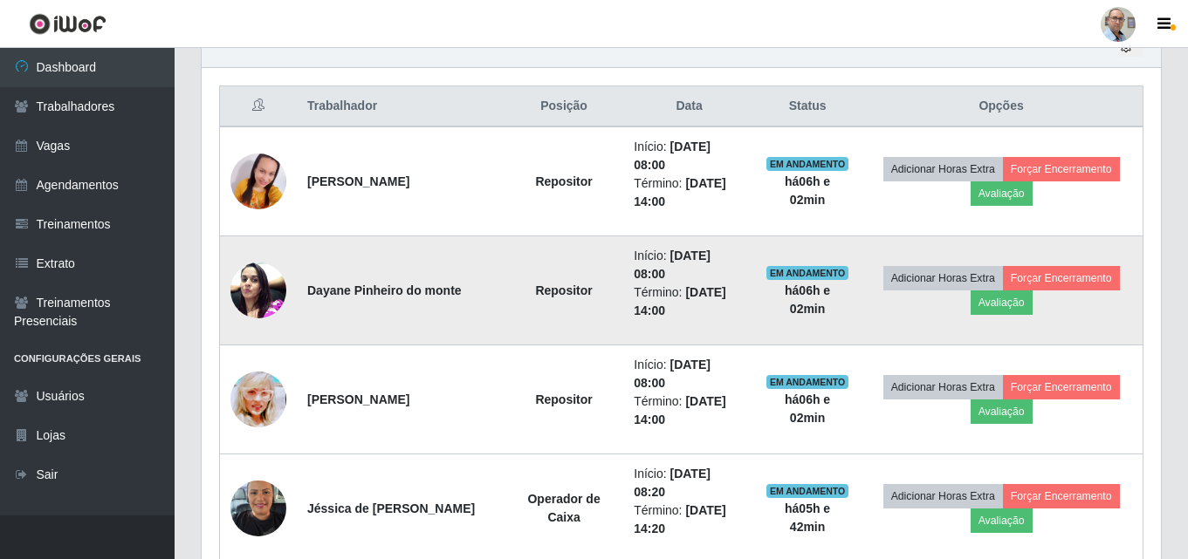
click at [264, 309] on img at bounding box center [258, 290] width 56 height 74
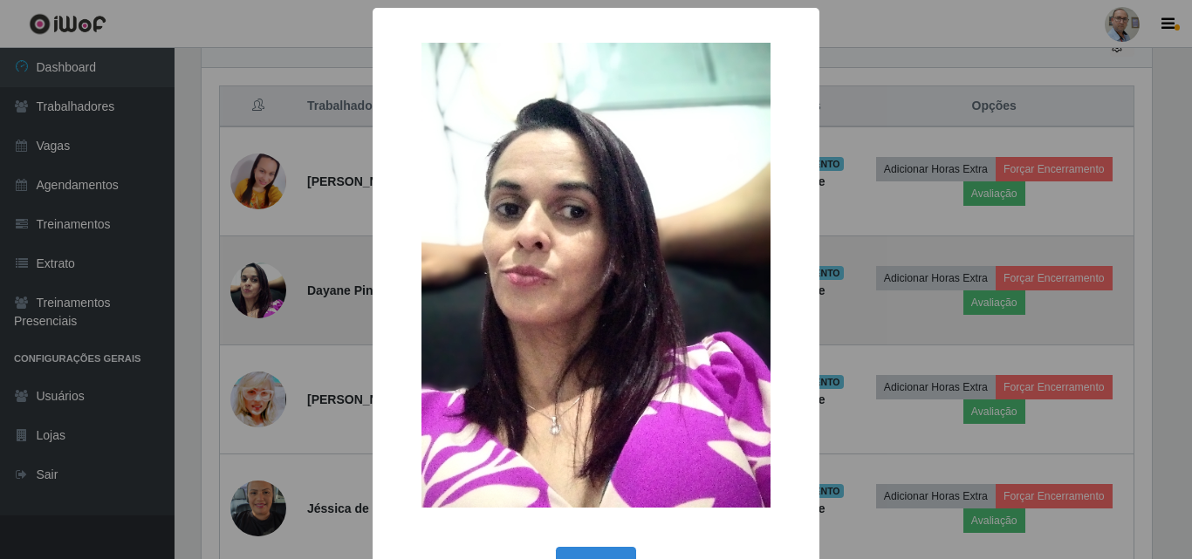
click at [264, 309] on div "× OK Cancel" at bounding box center [596, 279] width 1192 height 559
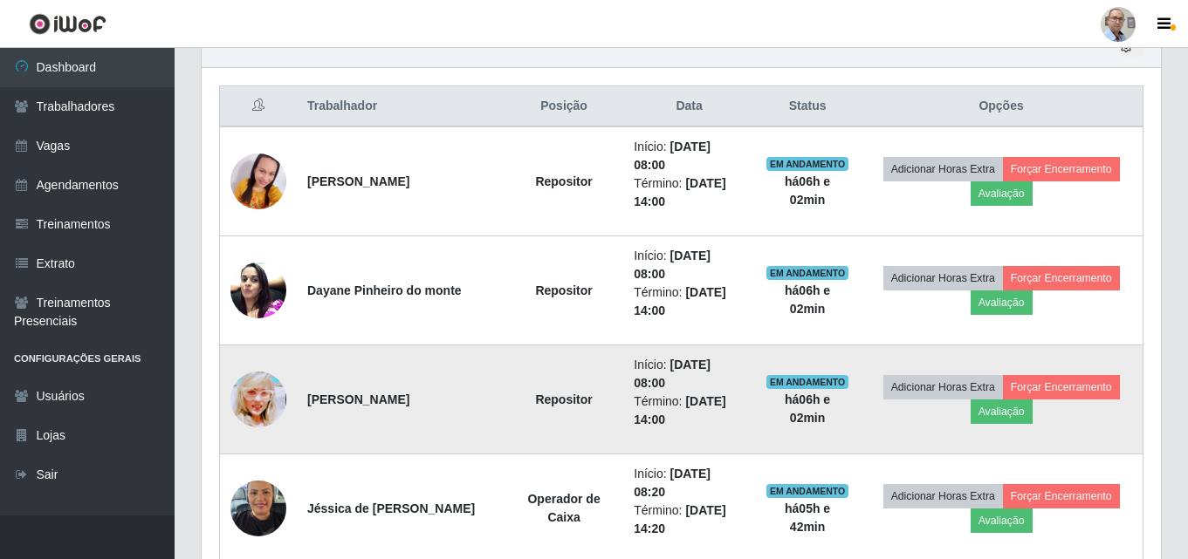
click at [271, 394] on img at bounding box center [258, 399] width 56 height 79
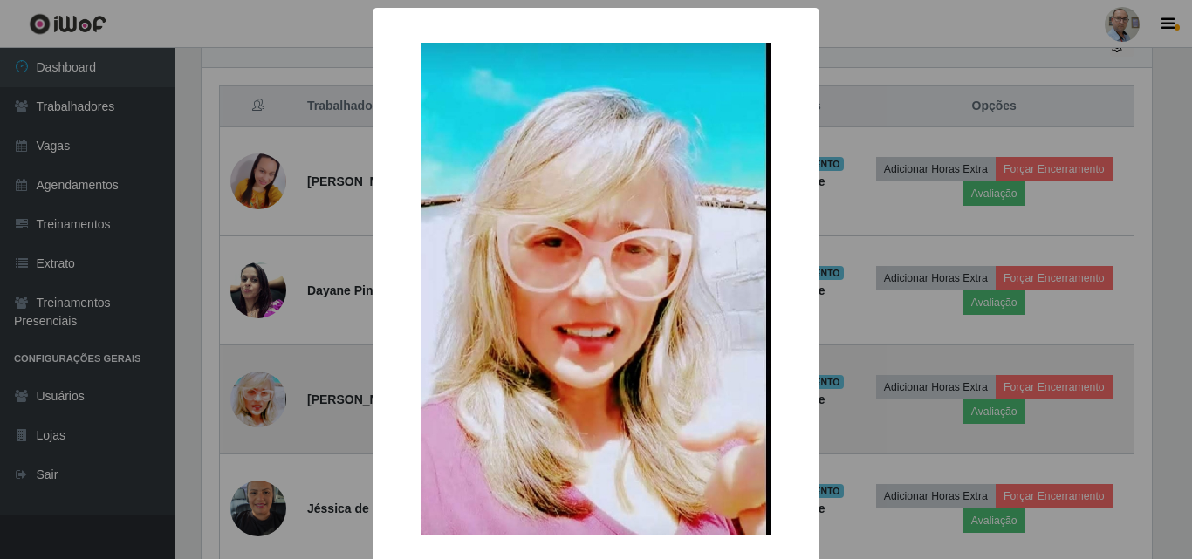
click at [271, 394] on div "× OK Cancel" at bounding box center [596, 279] width 1192 height 559
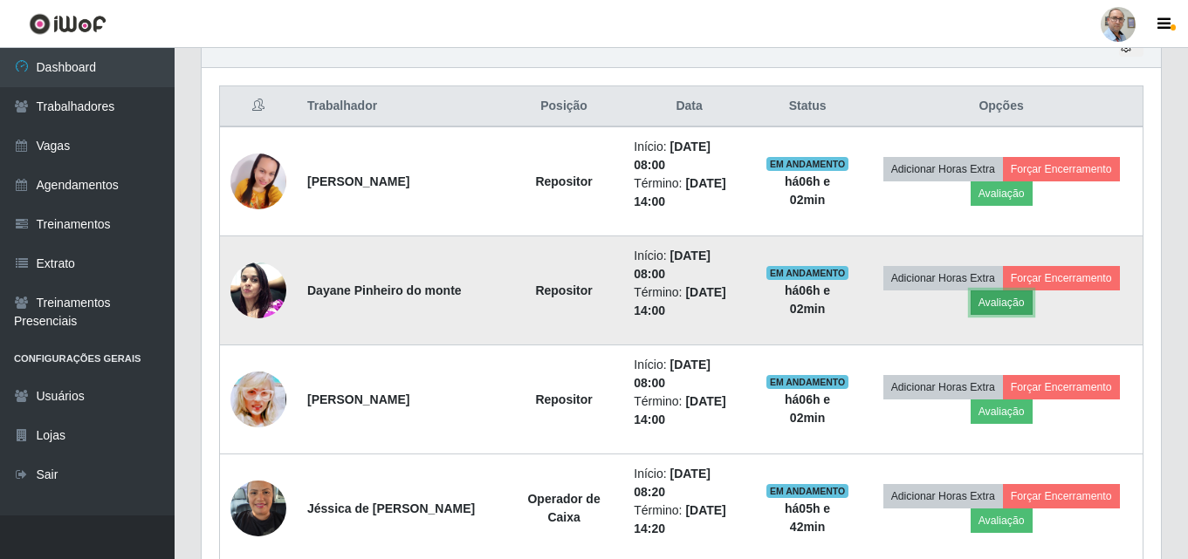
click at [1017, 306] on button "Avaliação" at bounding box center [1001, 303] width 62 height 24
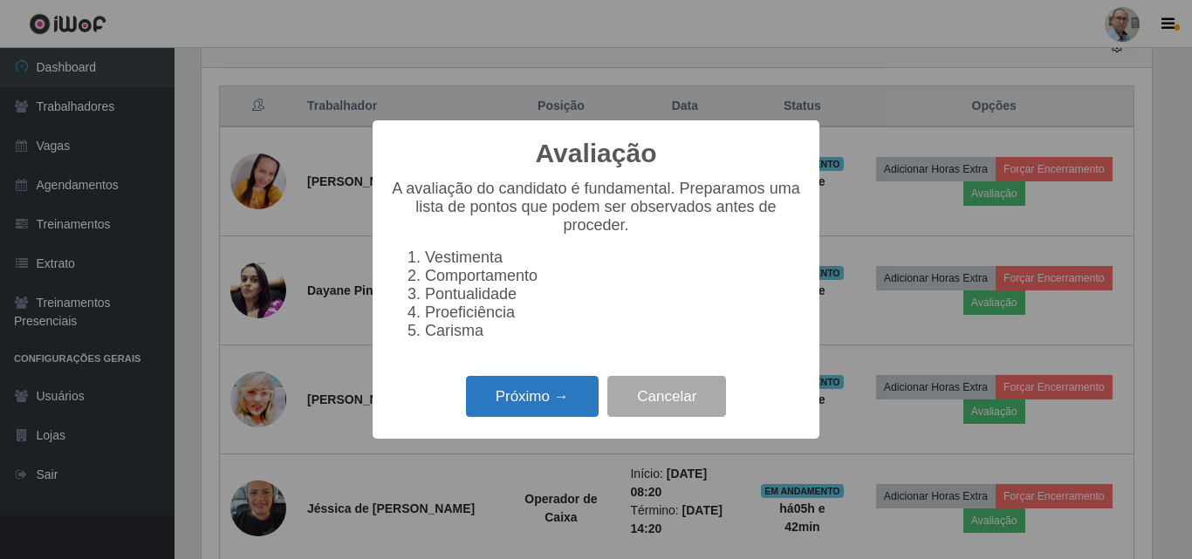
click at [536, 394] on button "Próximo →" at bounding box center [532, 396] width 133 height 41
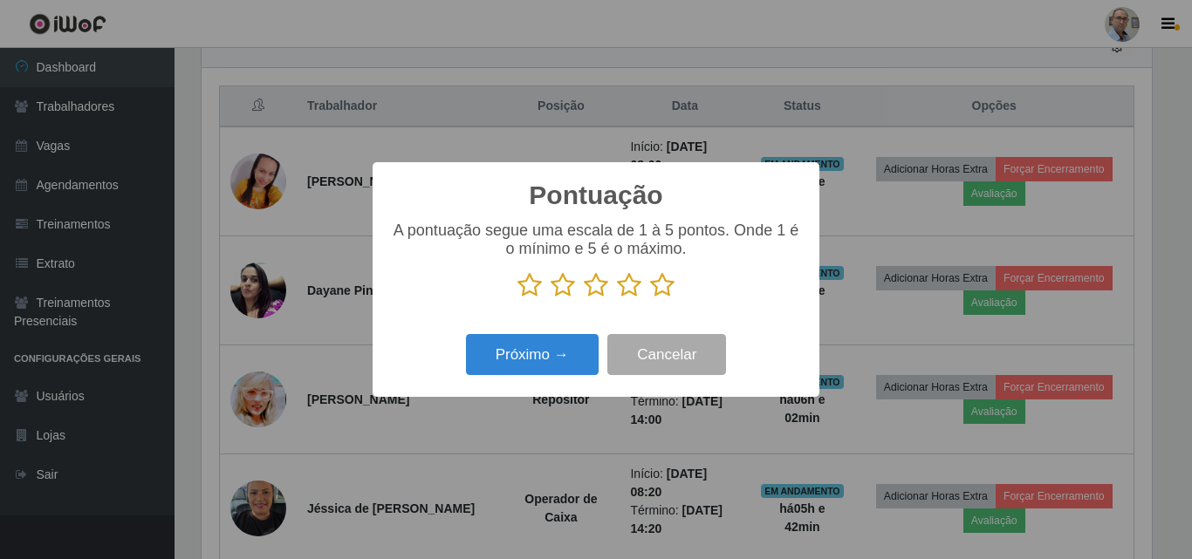
click at [666, 282] on icon at bounding box center [662, 285] width 24 height 26
click at [650, 298] on input "radio" at bounding box center [650, 298] width 0 height 0
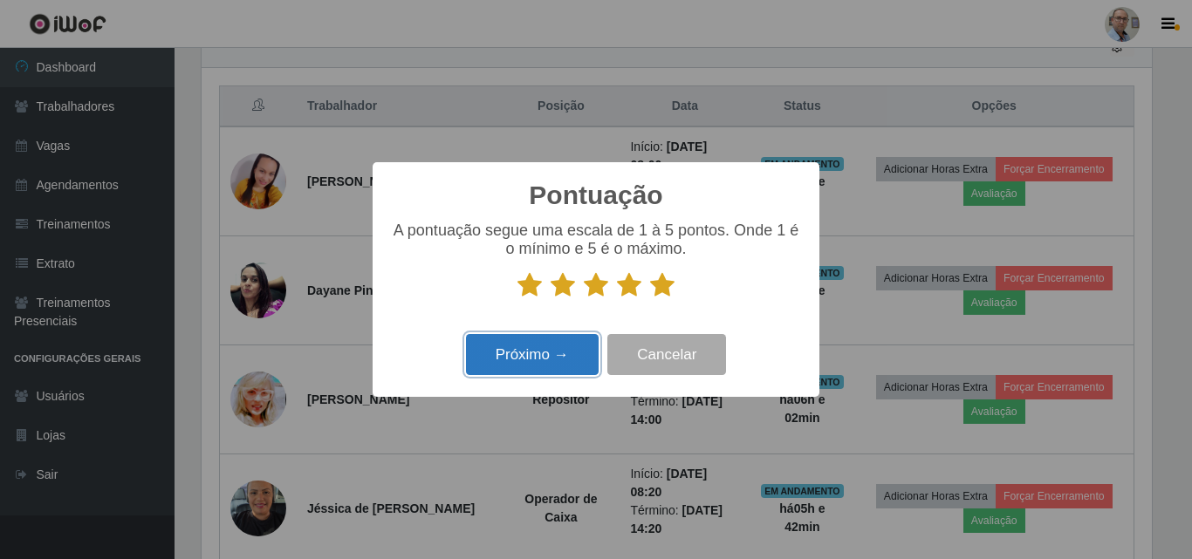
click at [529, 361] on button "Próximo →" at bounding box center [532, 354] width 133 height 41
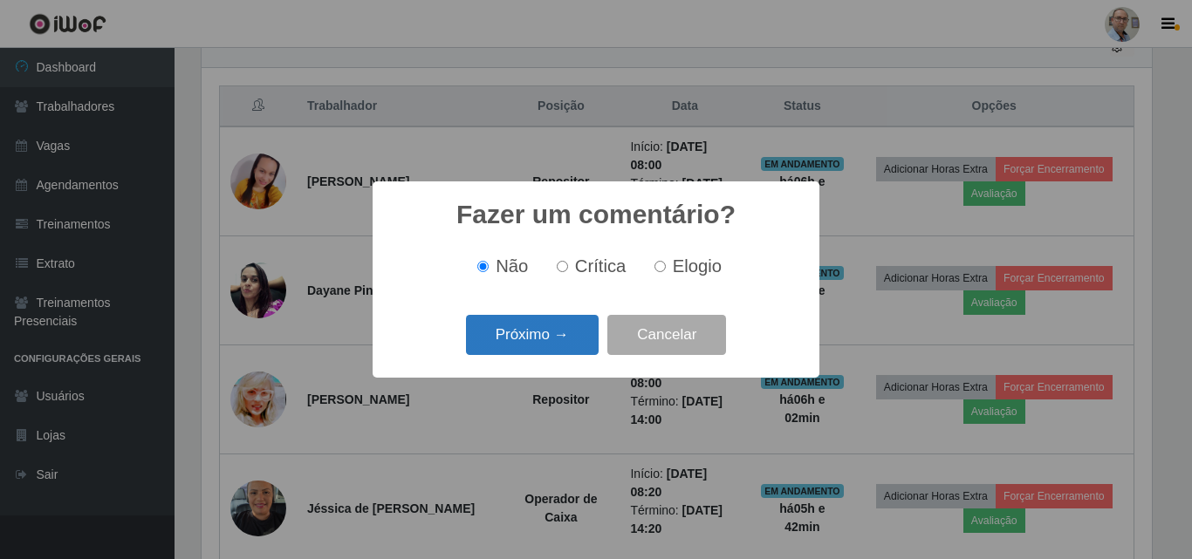
click at [533, 328] on button "Próximo →" at bounding box center [532, 335] width 133 height 41
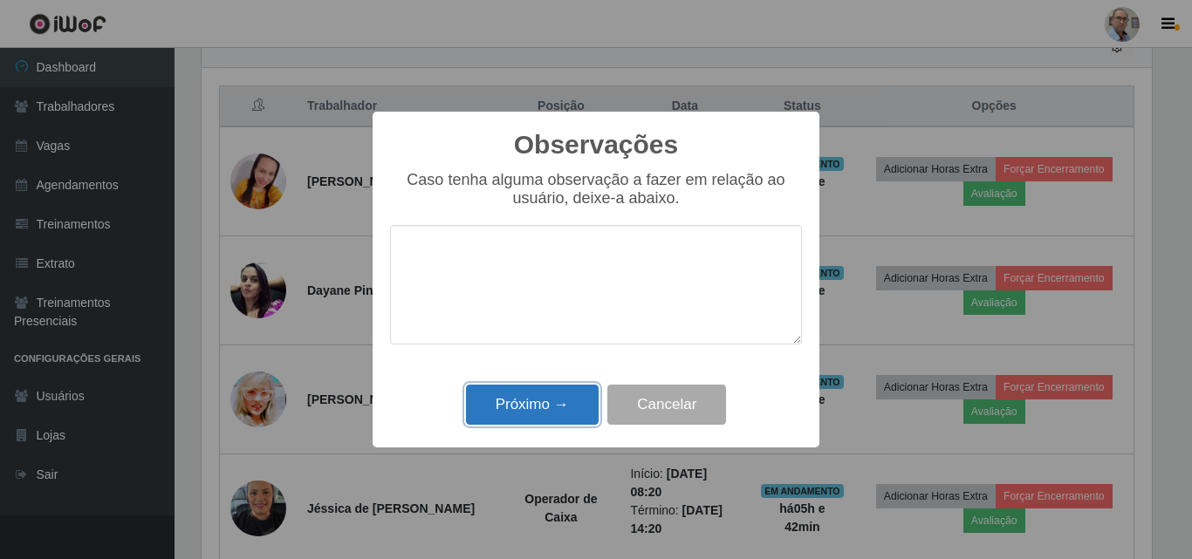
click at [551, 404] on button "Próximo →" at bounding box center [532, 405] width 133 height 41
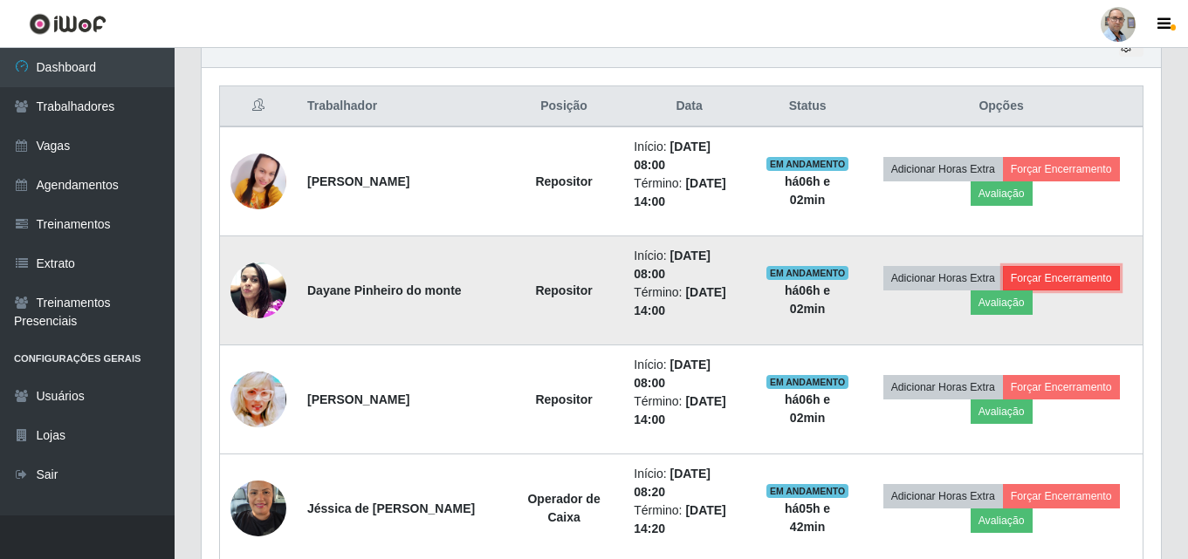
click at [1057, 279] on button "Forçar Encerramento" at bounding box center [1061, 278] width 117 height 24
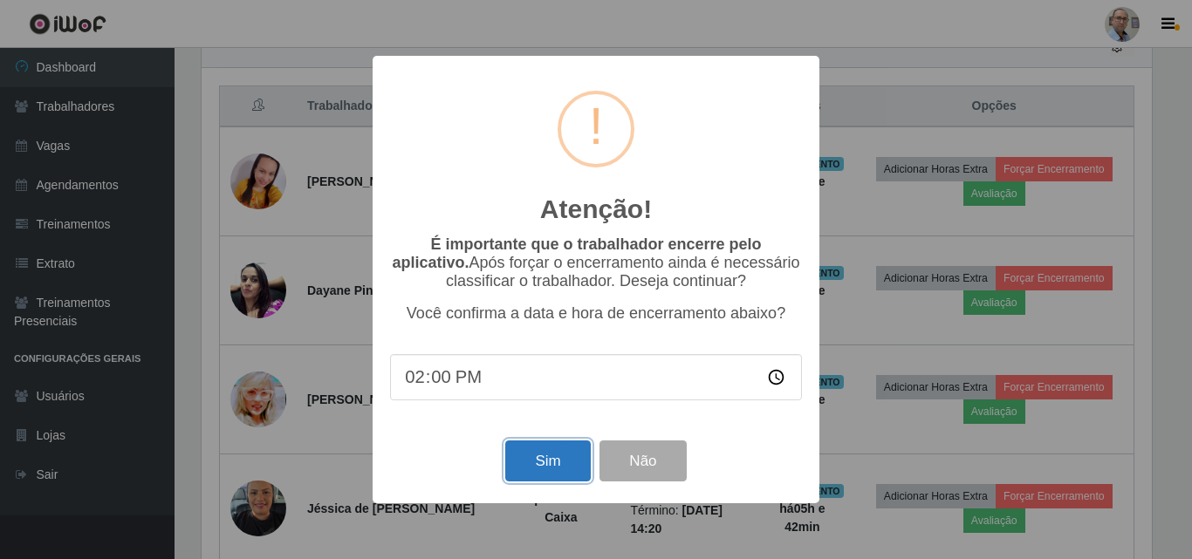
click at [533, 473] on button "Sim" at bounding box center [547, 461] width 85 height 41
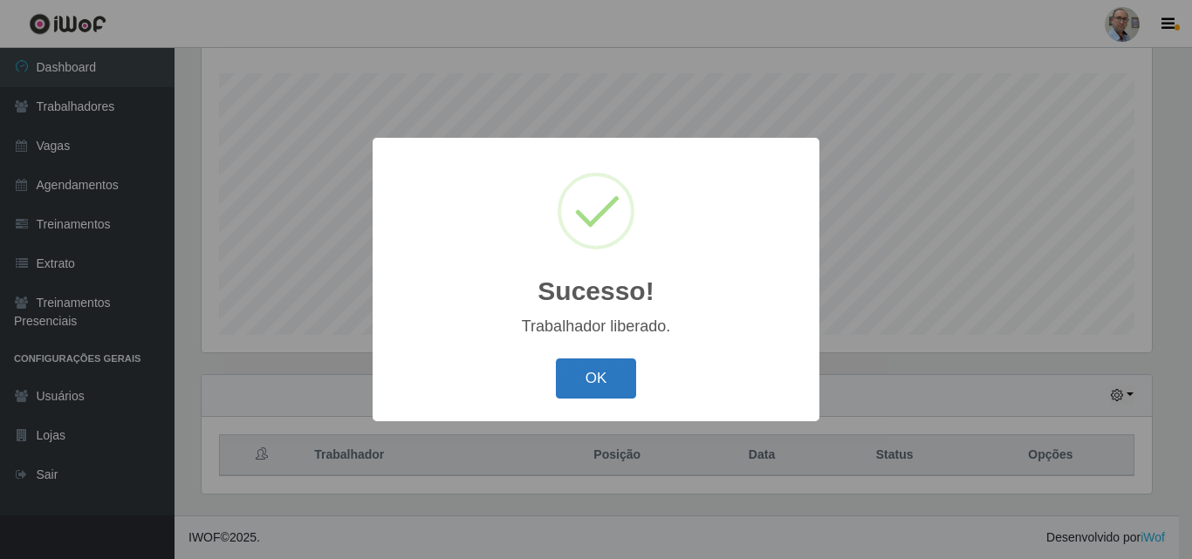
click at [592, 380] on button "OK" at bounding box center [596, 379] width 81 height 41
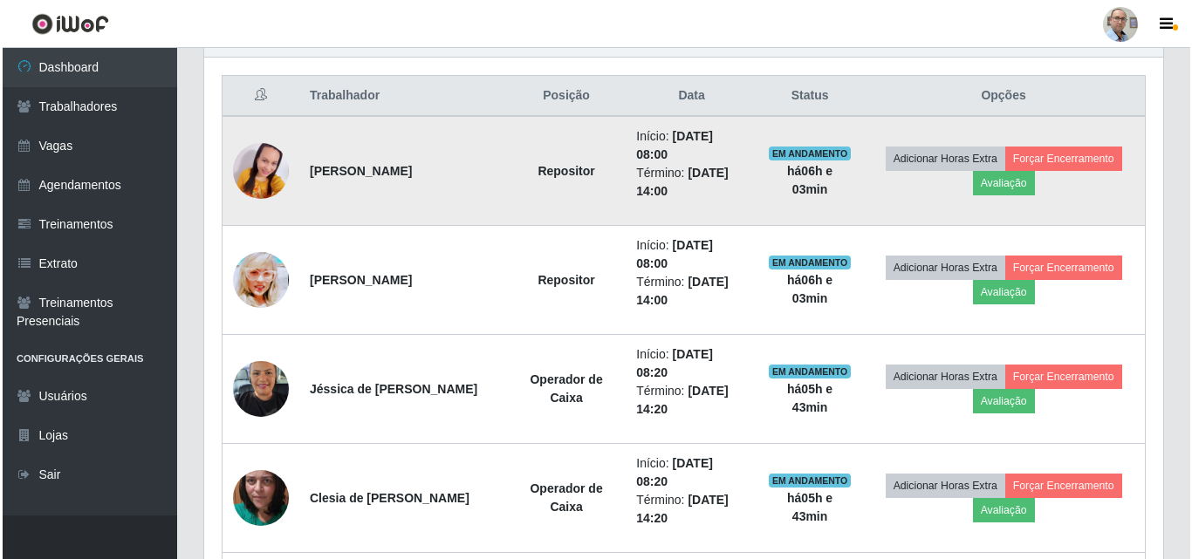
scroll to position [638, 0]
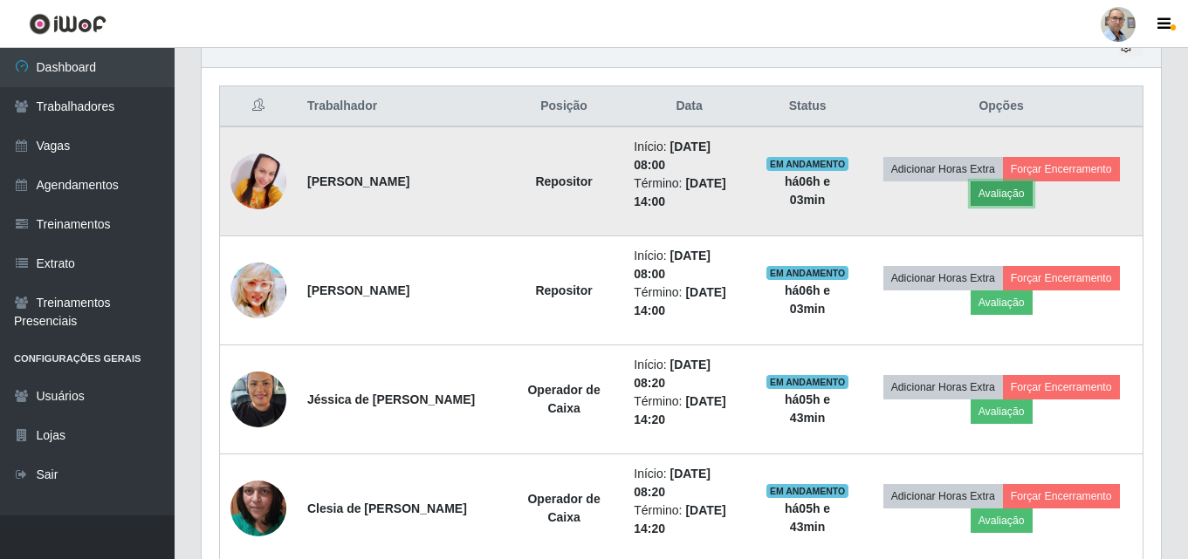
click at [1008, 195] on button "Avaliação" at bounding box center [1001, 193] width 62 height 24
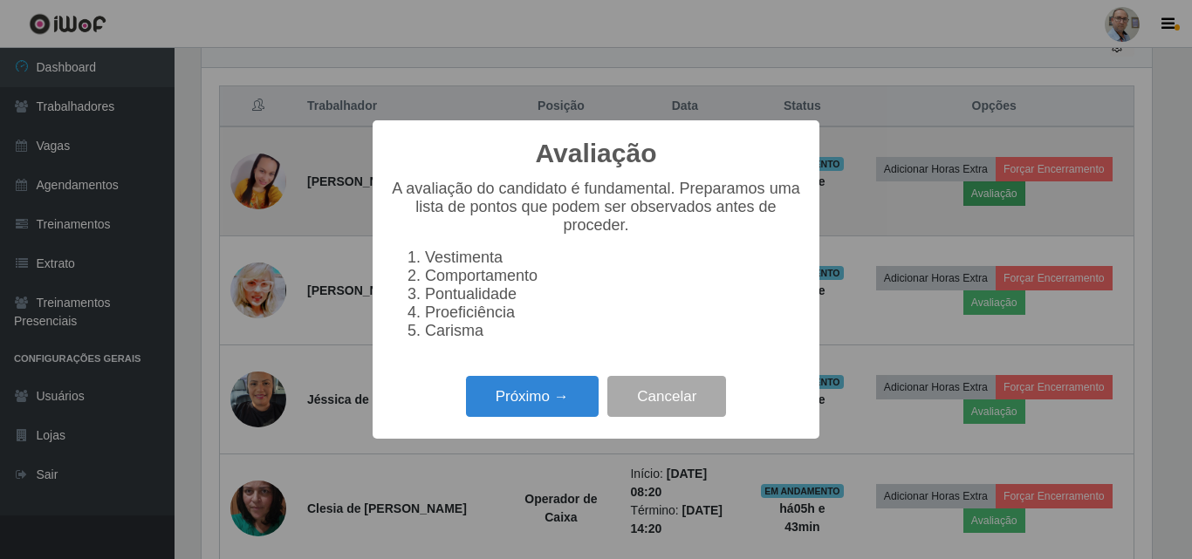
scroll to position [362, 950]
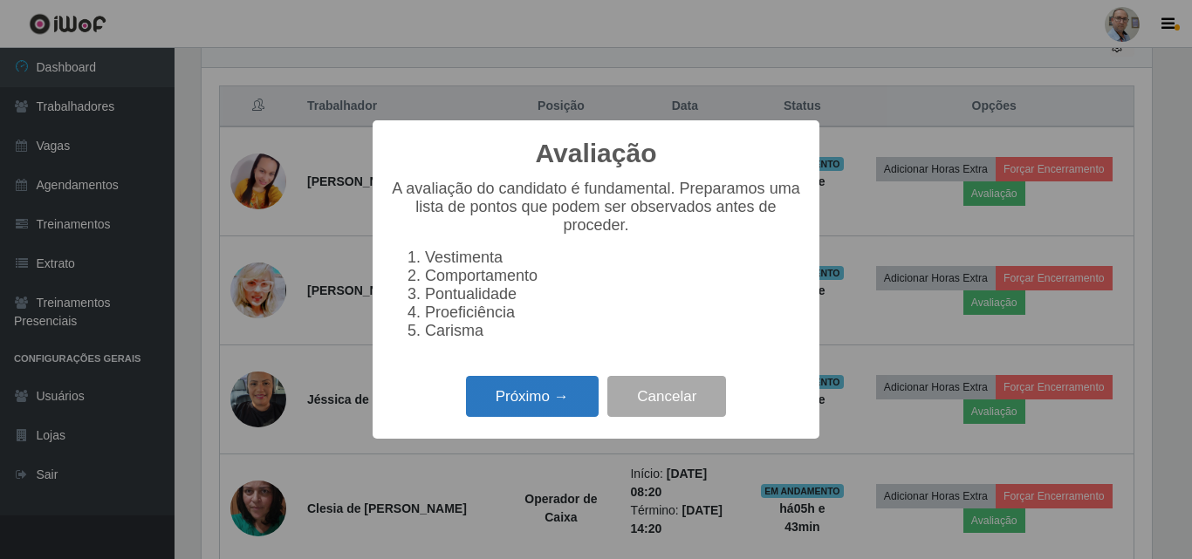
click at [547, 402] on button "Próximo →" at bounding box center [532, 396] width 133 height 41
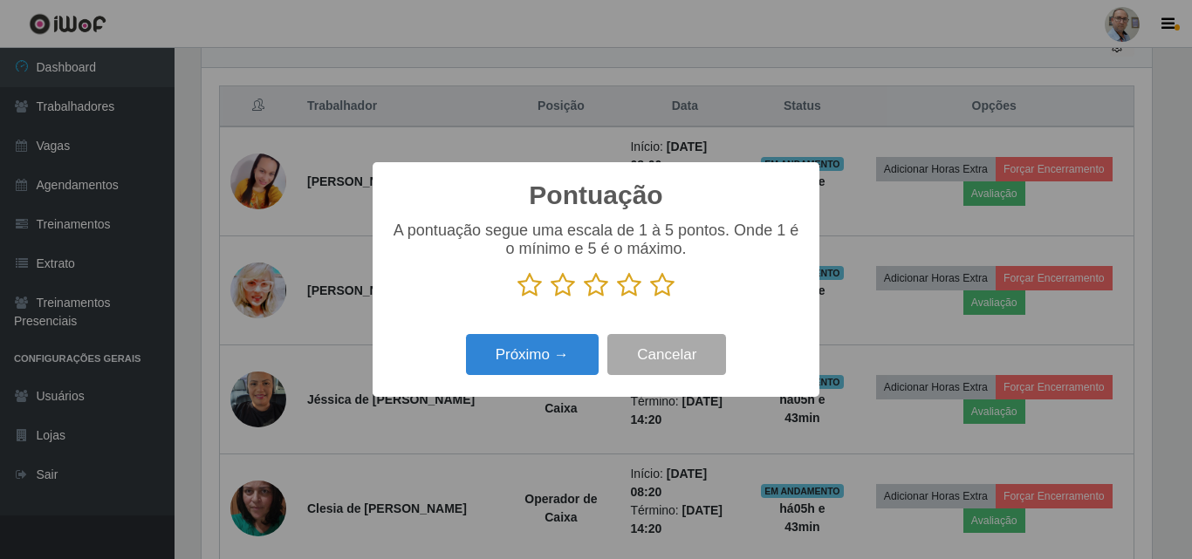
click at [671, 287] on icon at bounding box center [662, 285] width 24 height 26
click at [650, 298] on input "radio" at bounding box center [650, 298] width 0 height 0
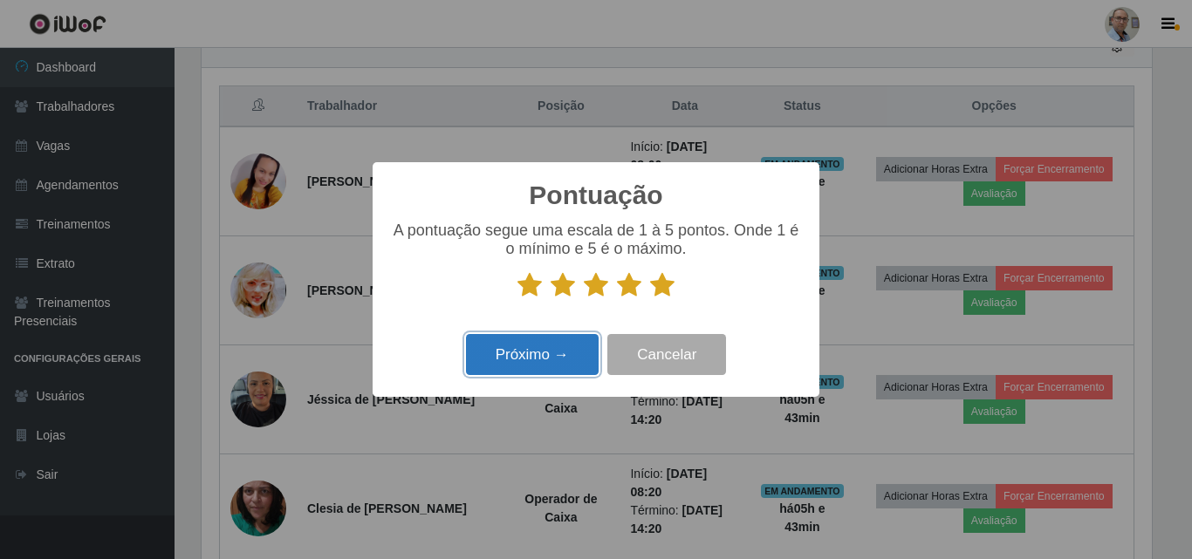
click at [540, 355] on button "Próximo →" at bounding box center [532, 354] width 133 height 41
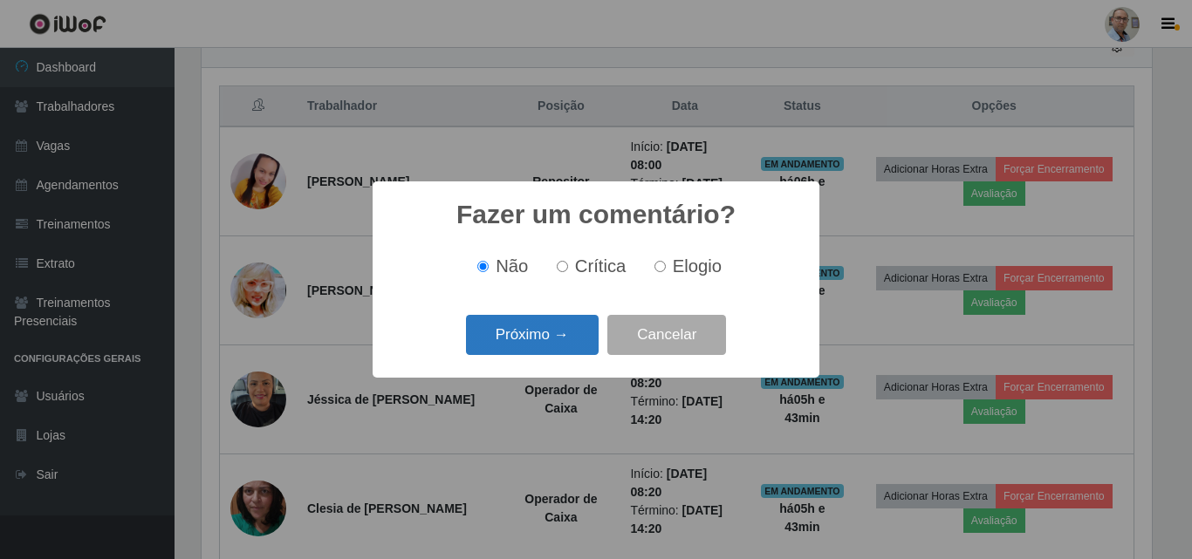
click at [558, 326] on button "Próximo →" at bounding box center [532, 335] width 133 height 41
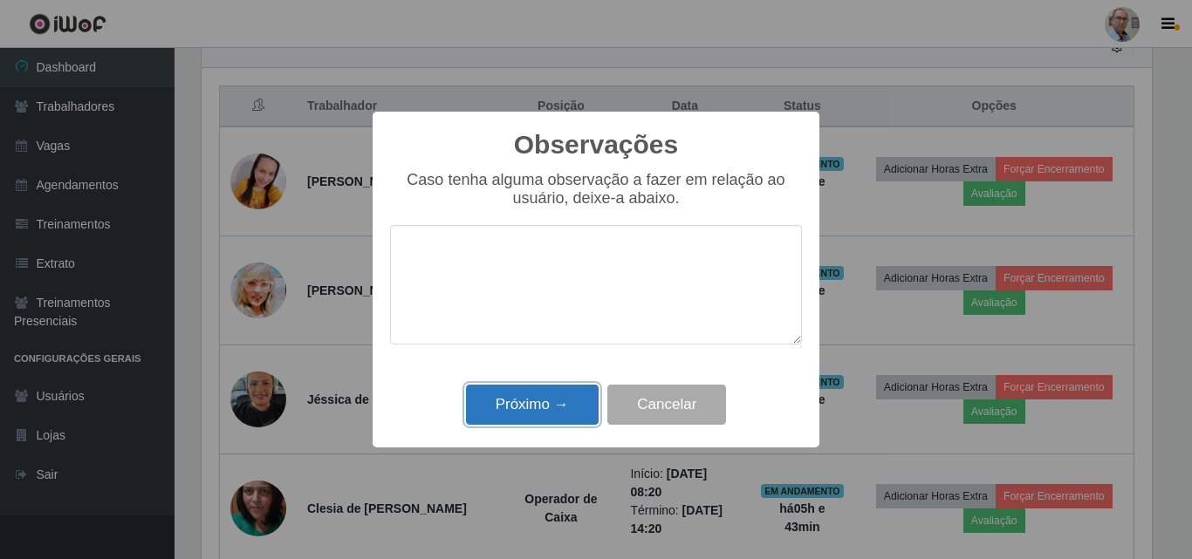
click at [534, 407] on button "Próximo →" at bounding box center [532, 405] width 133 height 41
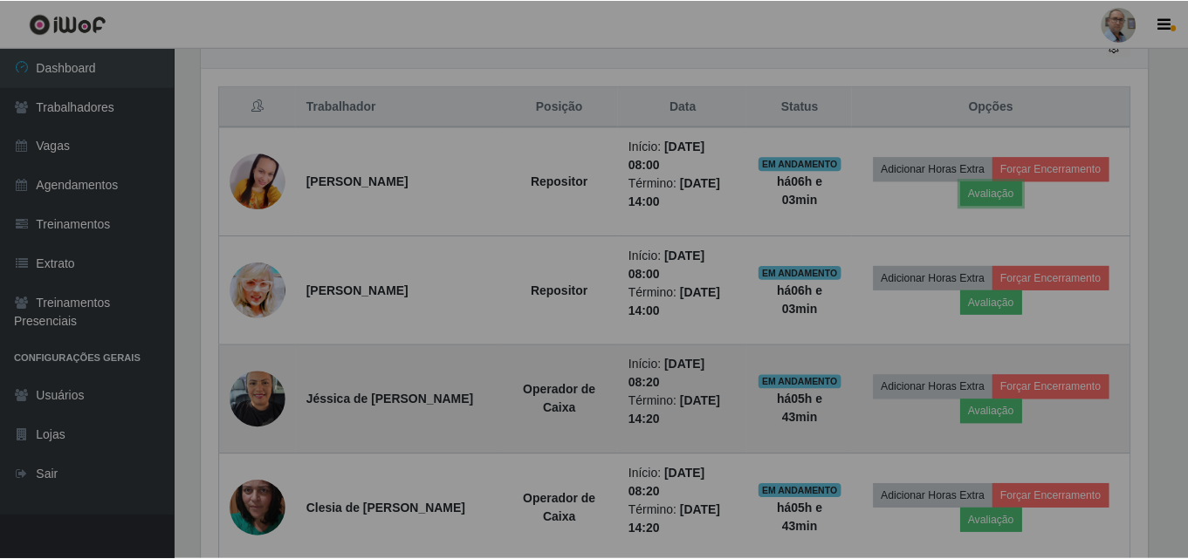
scroll to position [362, 959]
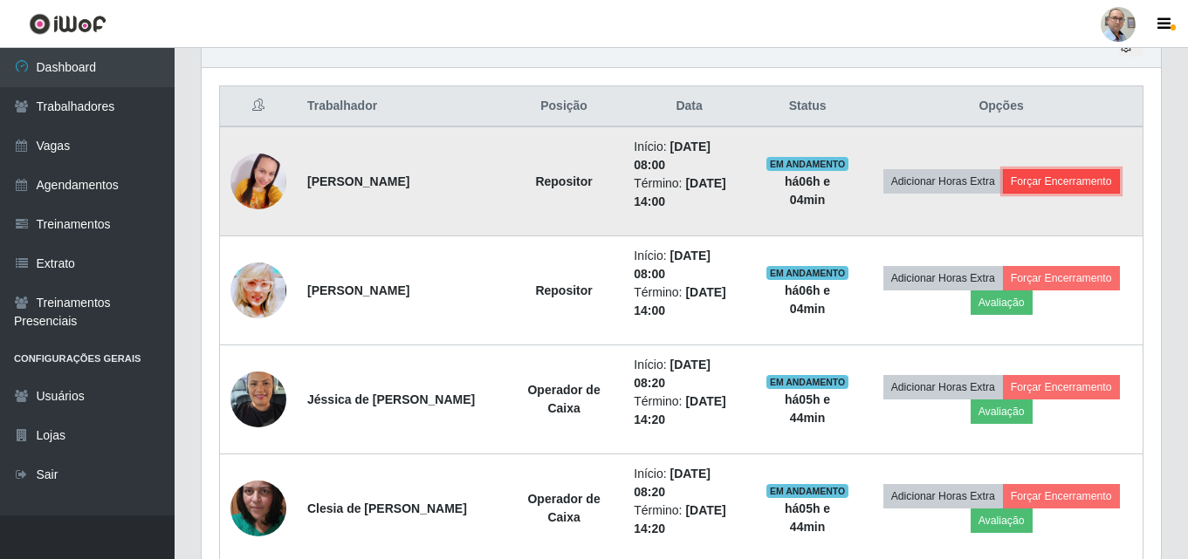
click at [1037, 177] on button "Forçar Encerramento" at bounding box center [1061, 181] width 117 height 24
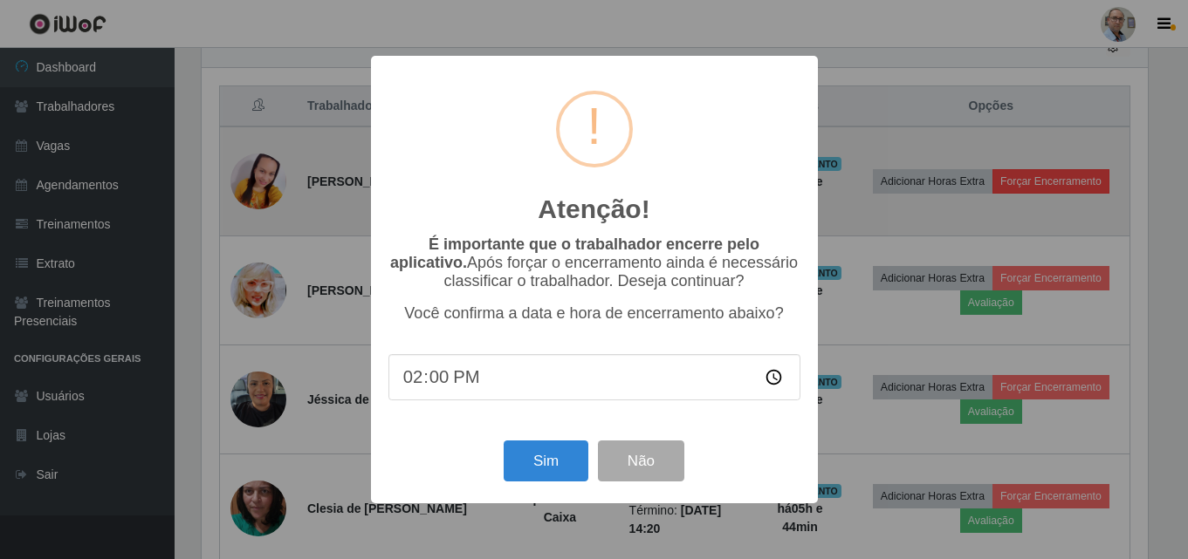
scroll to position [362, 950]
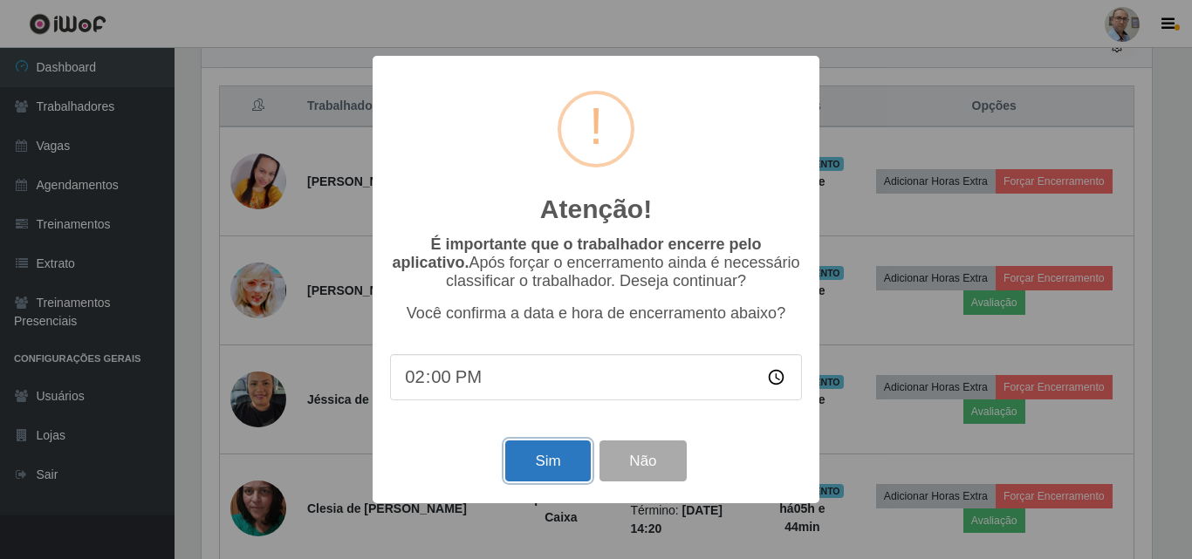
click at [542, 473] on button "Sim" at bounding box center [547, 461] width 85 height 41
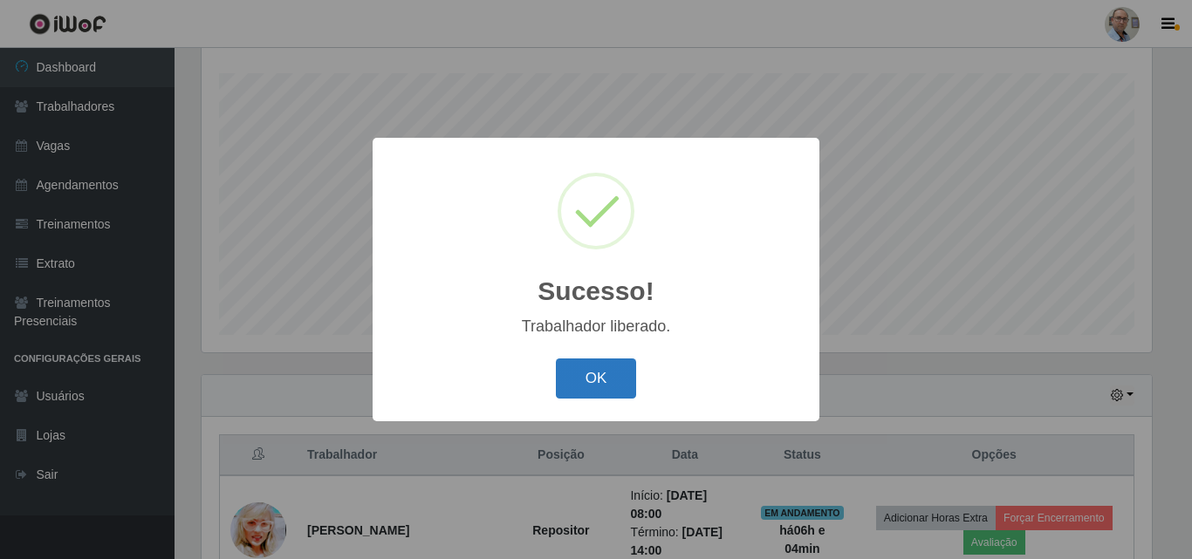
click at [609, 380] on button "OK" at bounding box center [596, 379] width 81 height 41
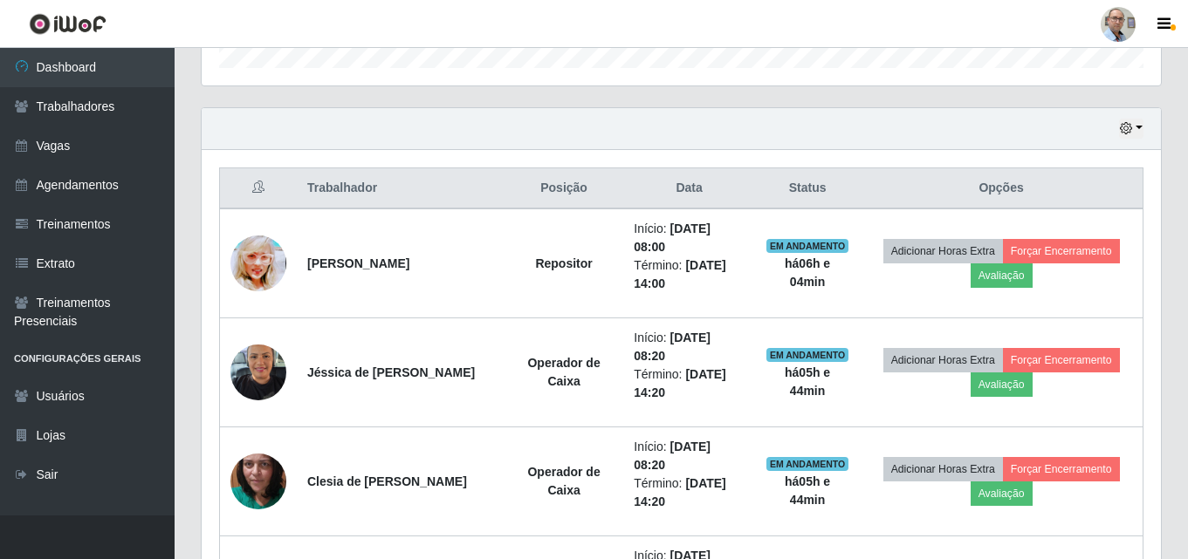
scroll to position [725, 0]
